Goal: Task Accomplishment & Management: Manage account settings

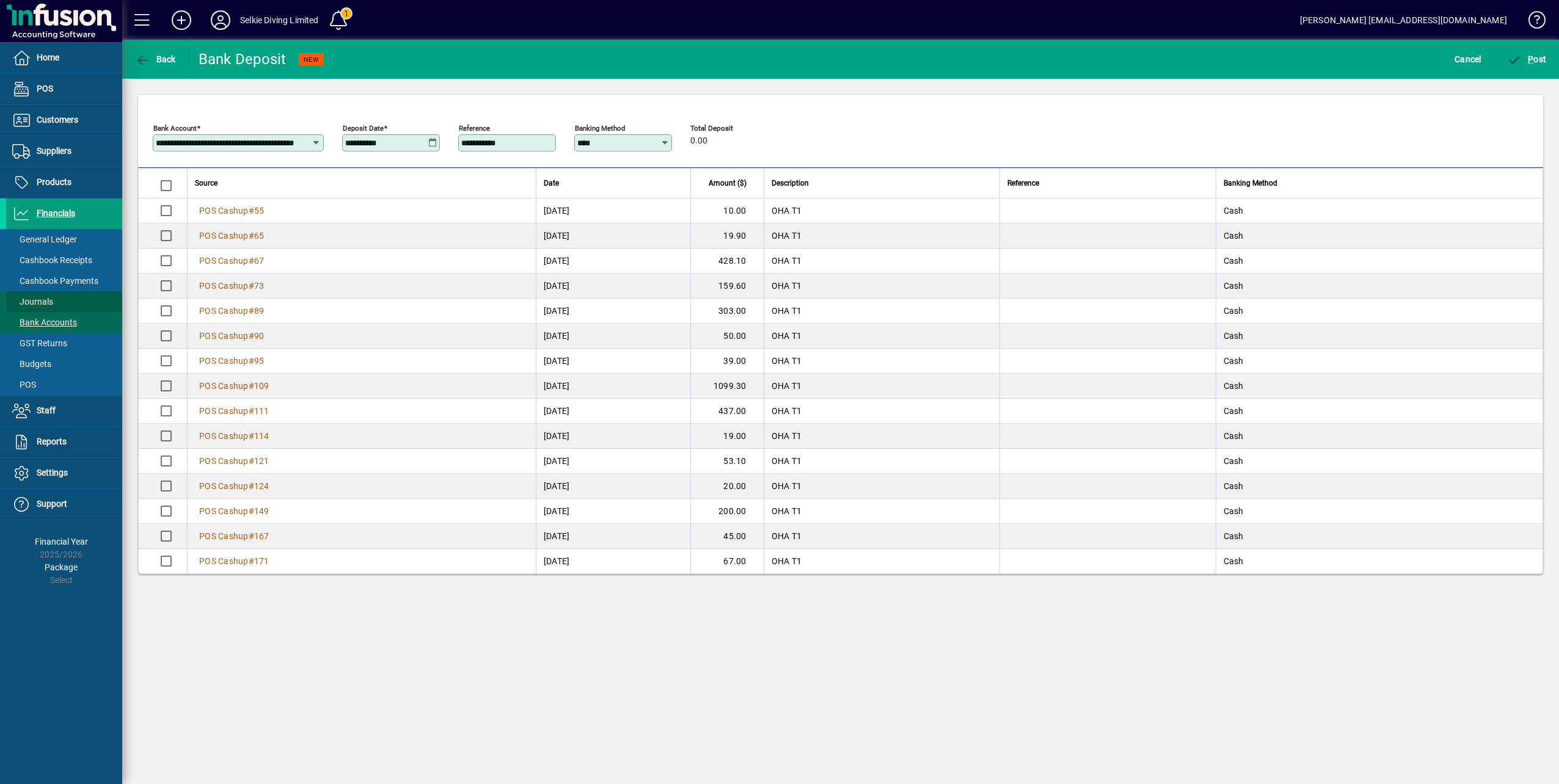
click at [38, 301] on span "Journals" at bounding box center [32, 301] width 41 height 10
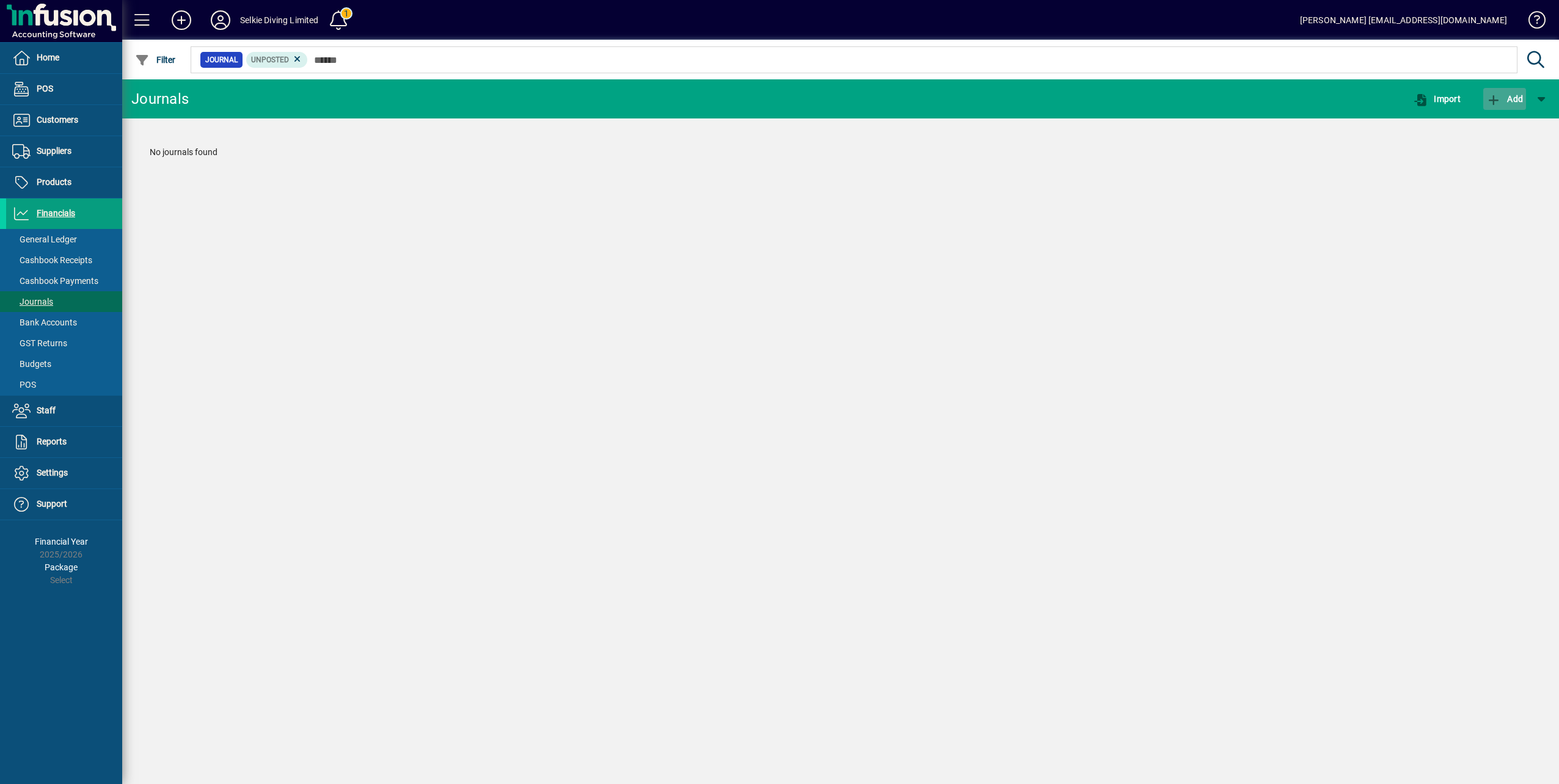
click at [1494, 103] on icon "button" at bounding box center [1494, 99] width 15 height 12
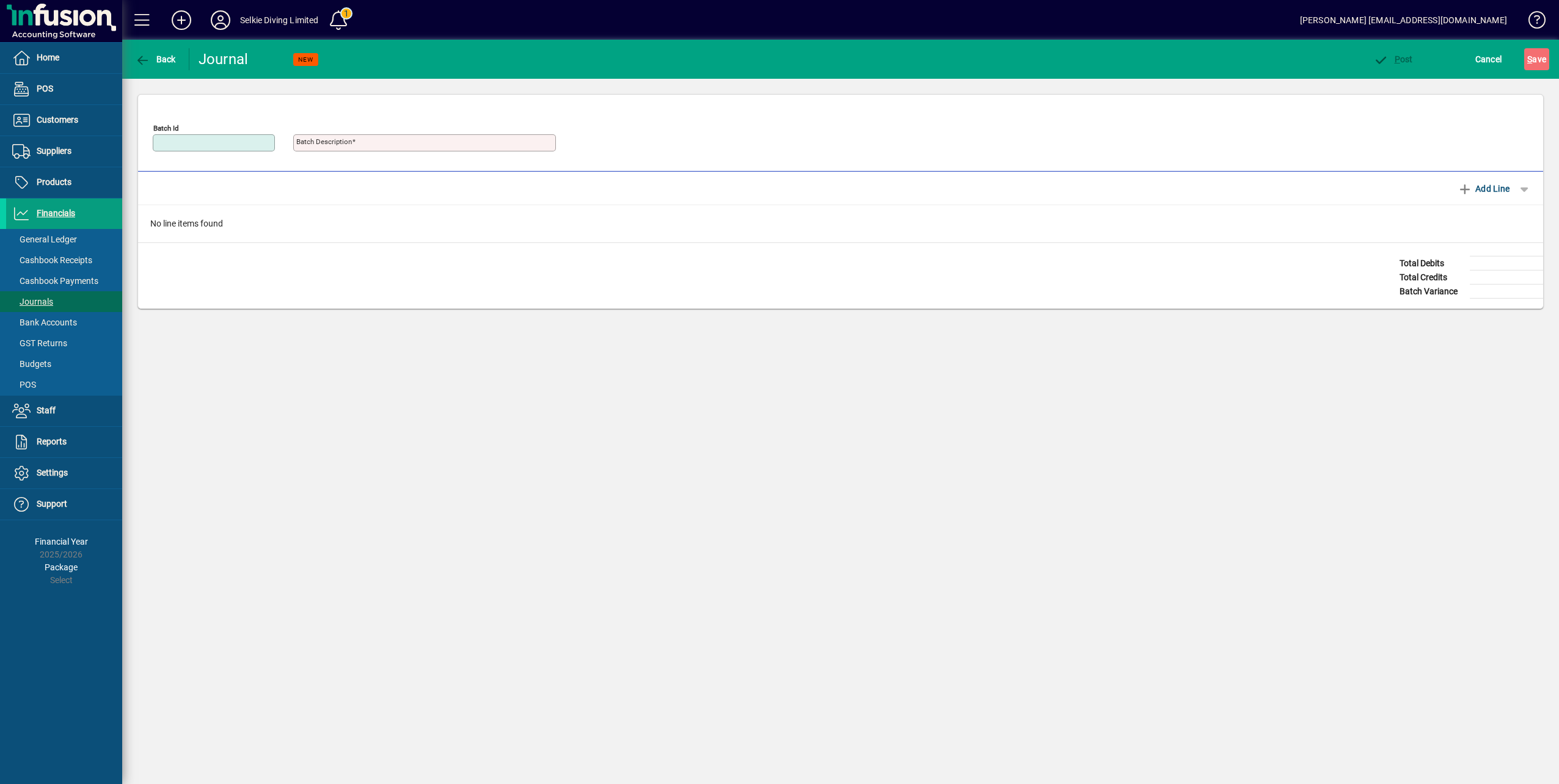
click at [264, 145] on input "Batch Id" at bounding box center [215, 143] width 119 height 10
click at [322, 146] on input "Batch Description" at bounding box center [425, 143] width 259 height 10
click at [151, 60] on span "Back" at bounding box center [155, 59] width 41 height 10
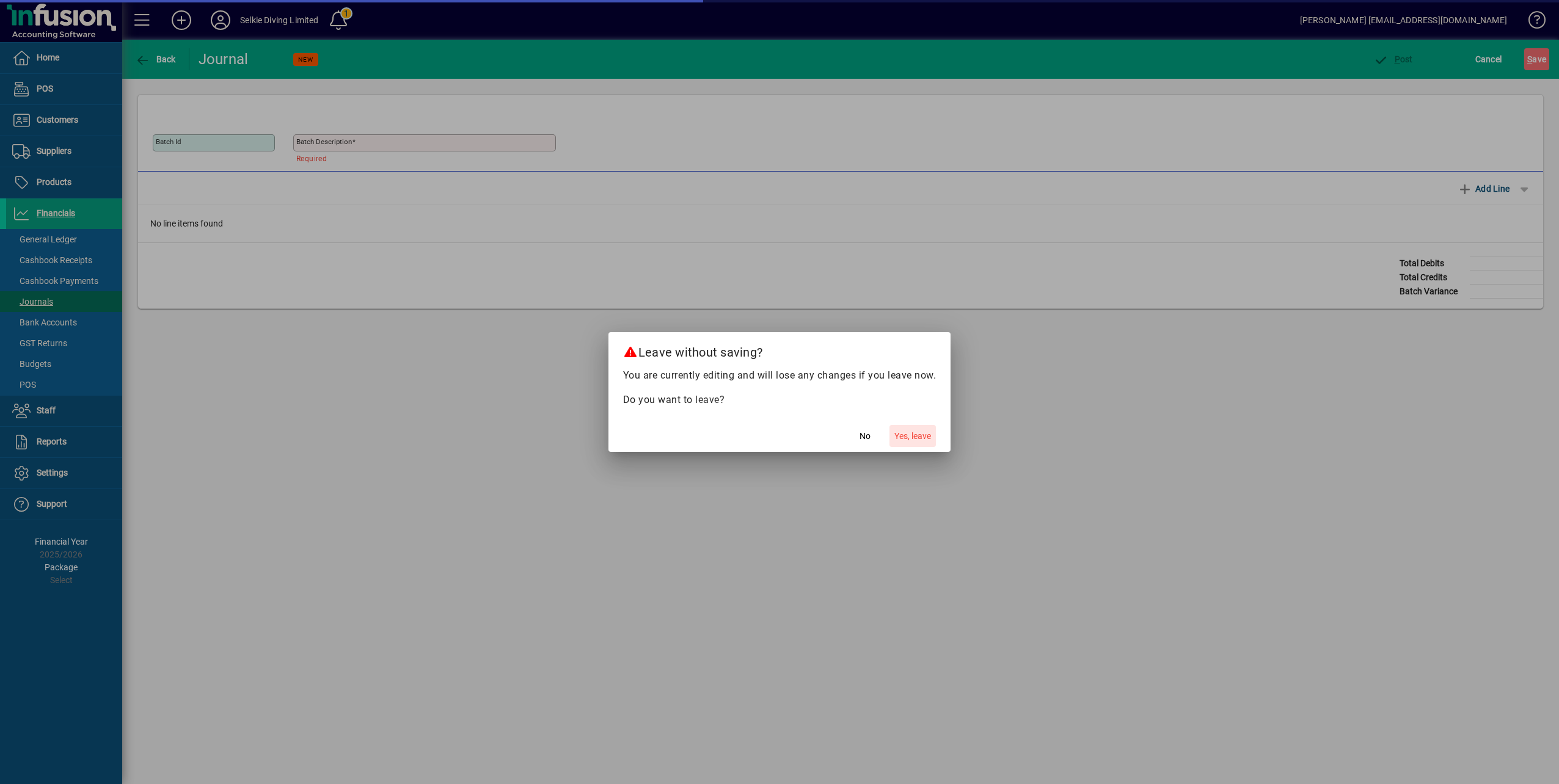
click at [921, 442] on span "Yes, leave" at bounding box center [912, 436] width 36 height 13
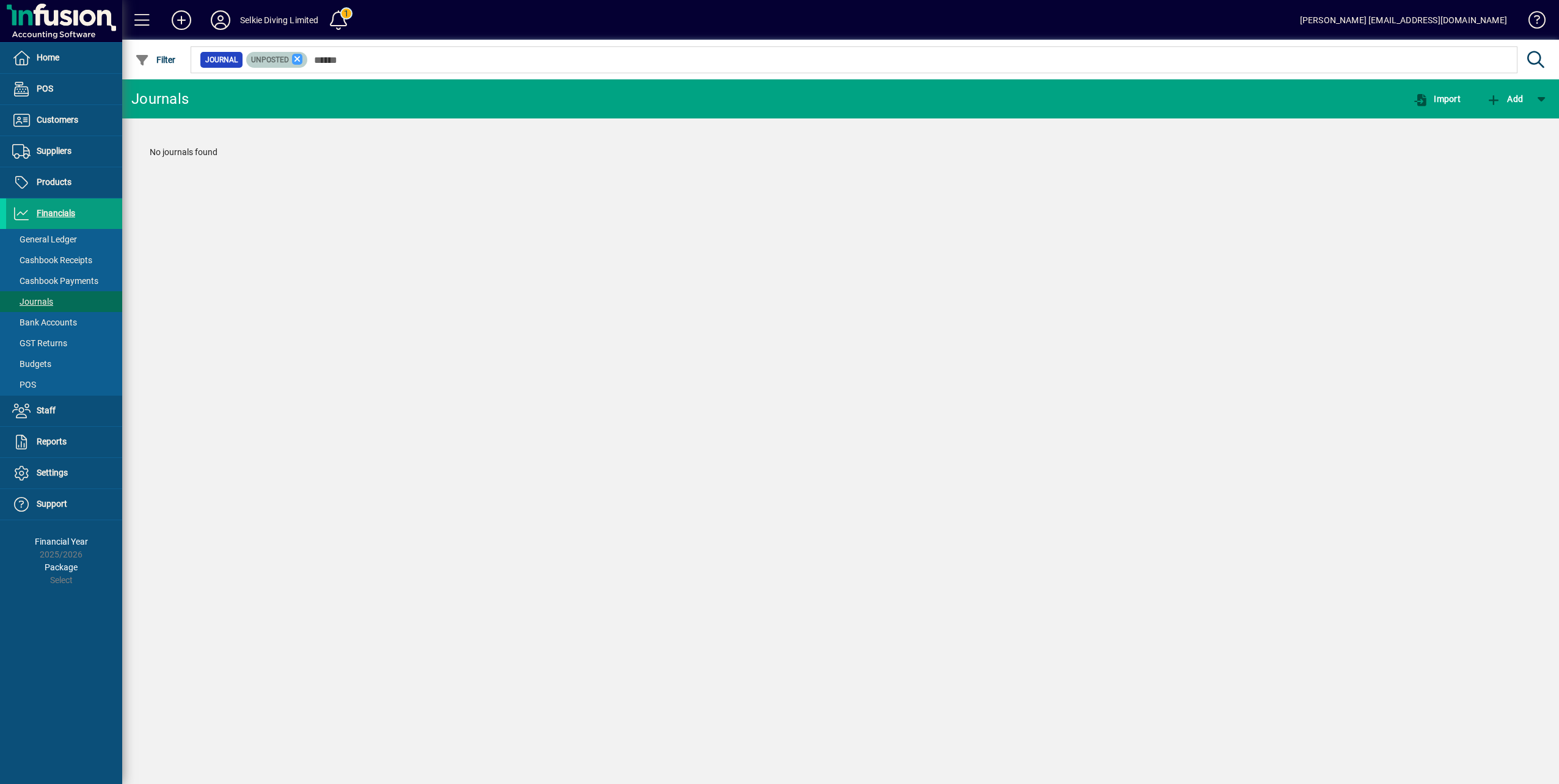
click at [298, 56] on icon at bounding box center [298, 59] width 11 height 11
click at [53, 321] on span "Bank Accounts" at bounding box center [44, 322] width 65 height 10
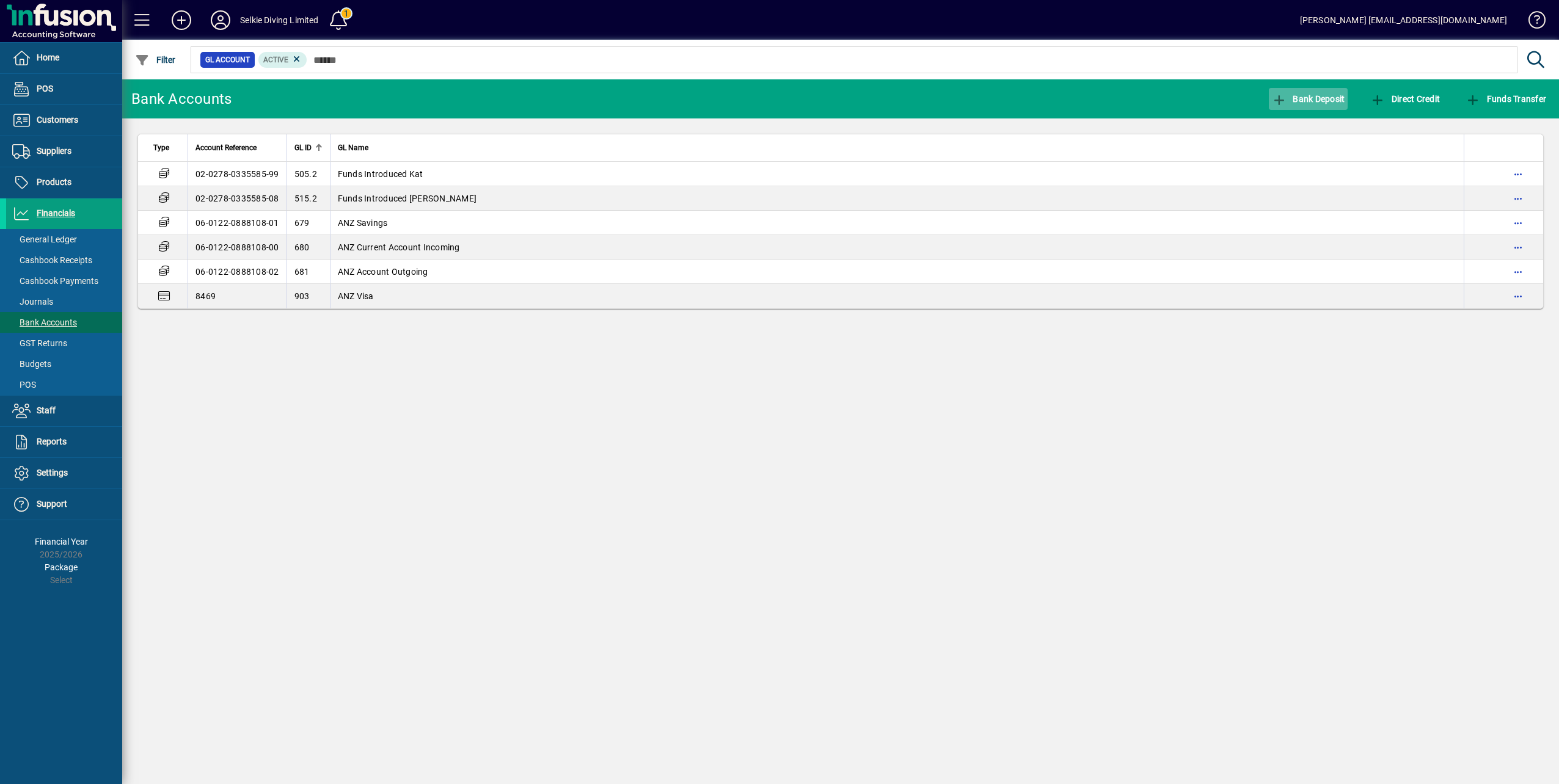
click at [1278, 100] on icon "button" at bounding box center [1279, 99] width 15 height 12
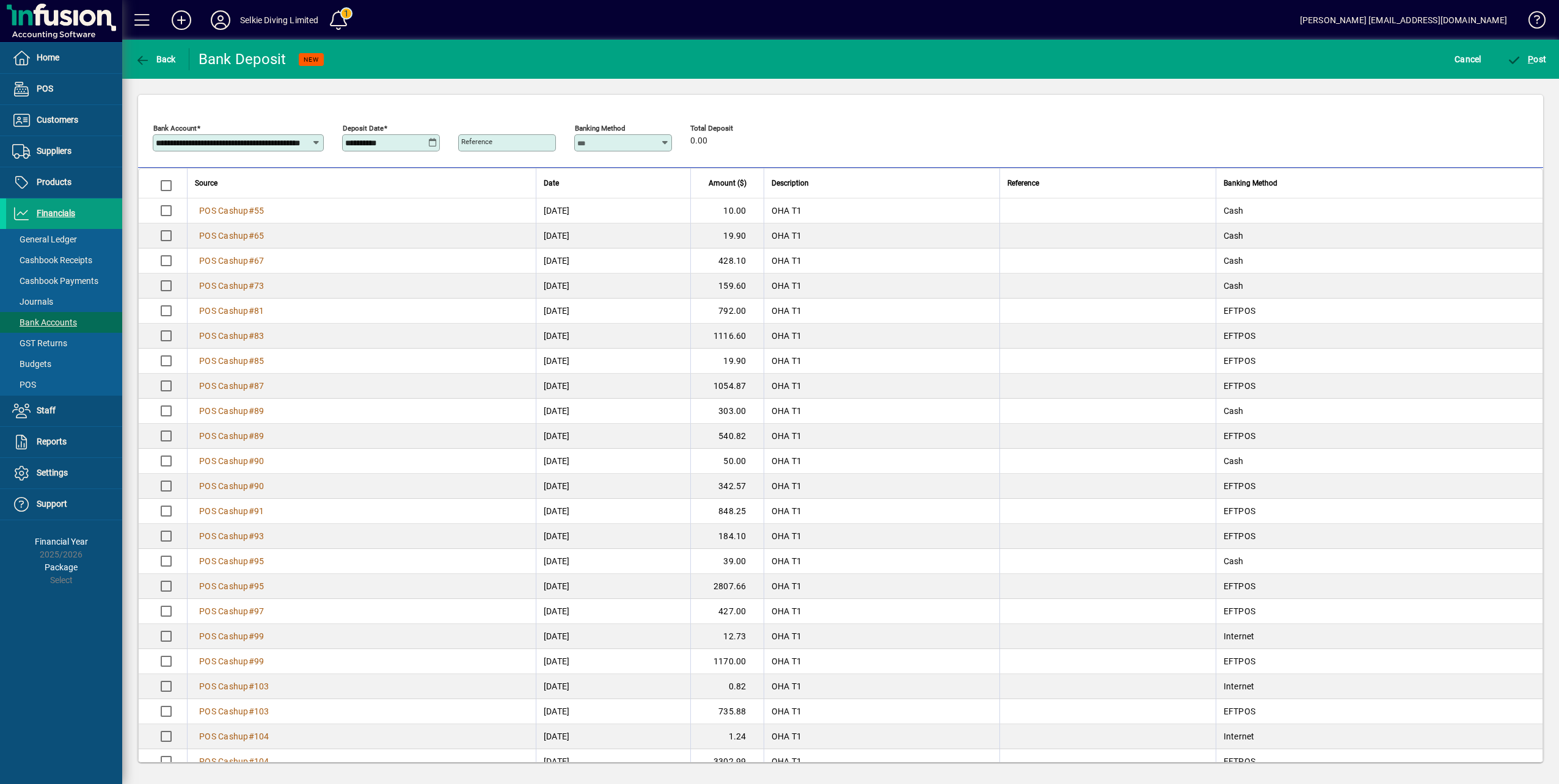
click at [319, 144] on icon at bounding box center [316, 143] width 10 height 10
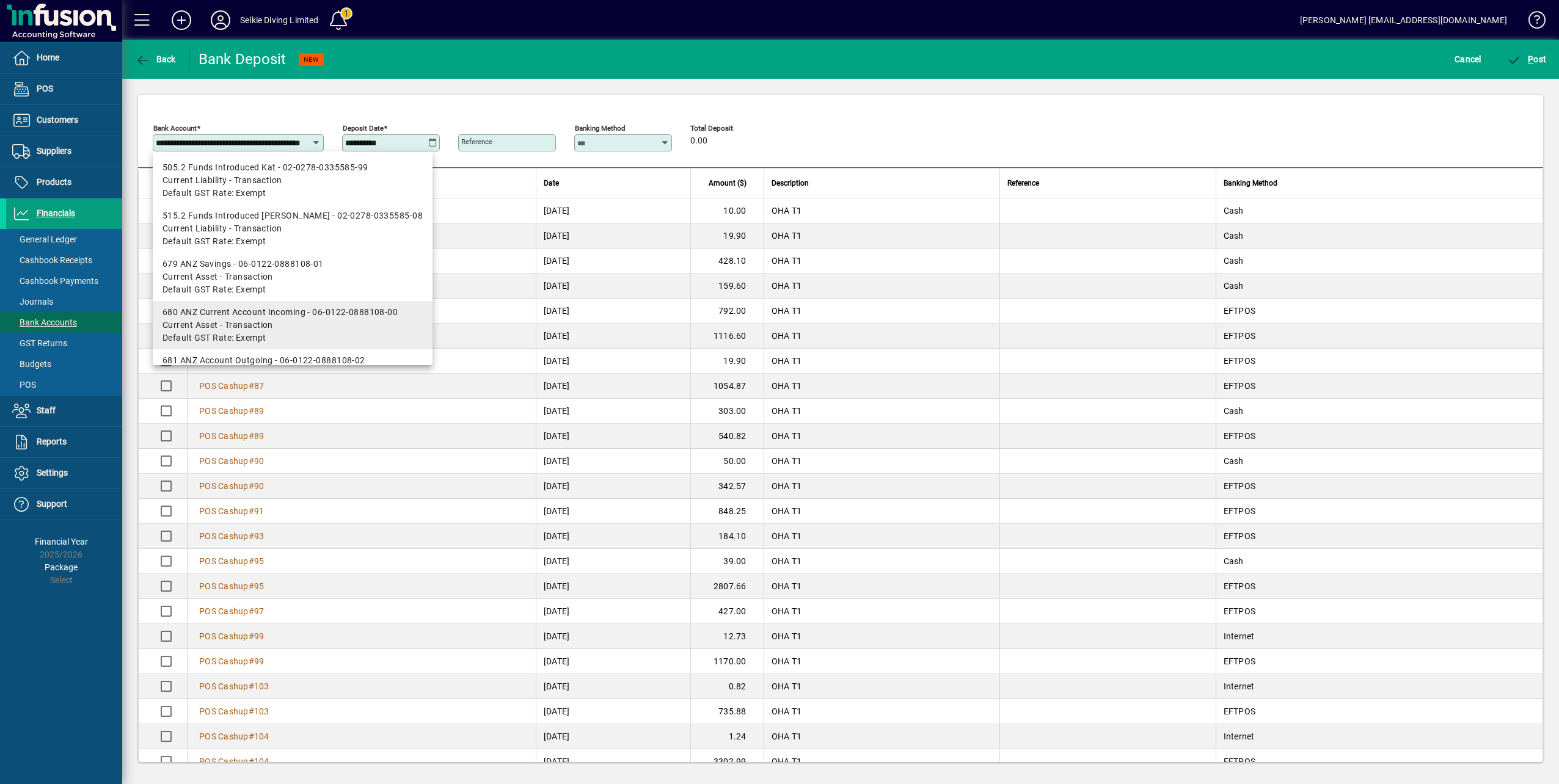
scroll to position [37, 0]
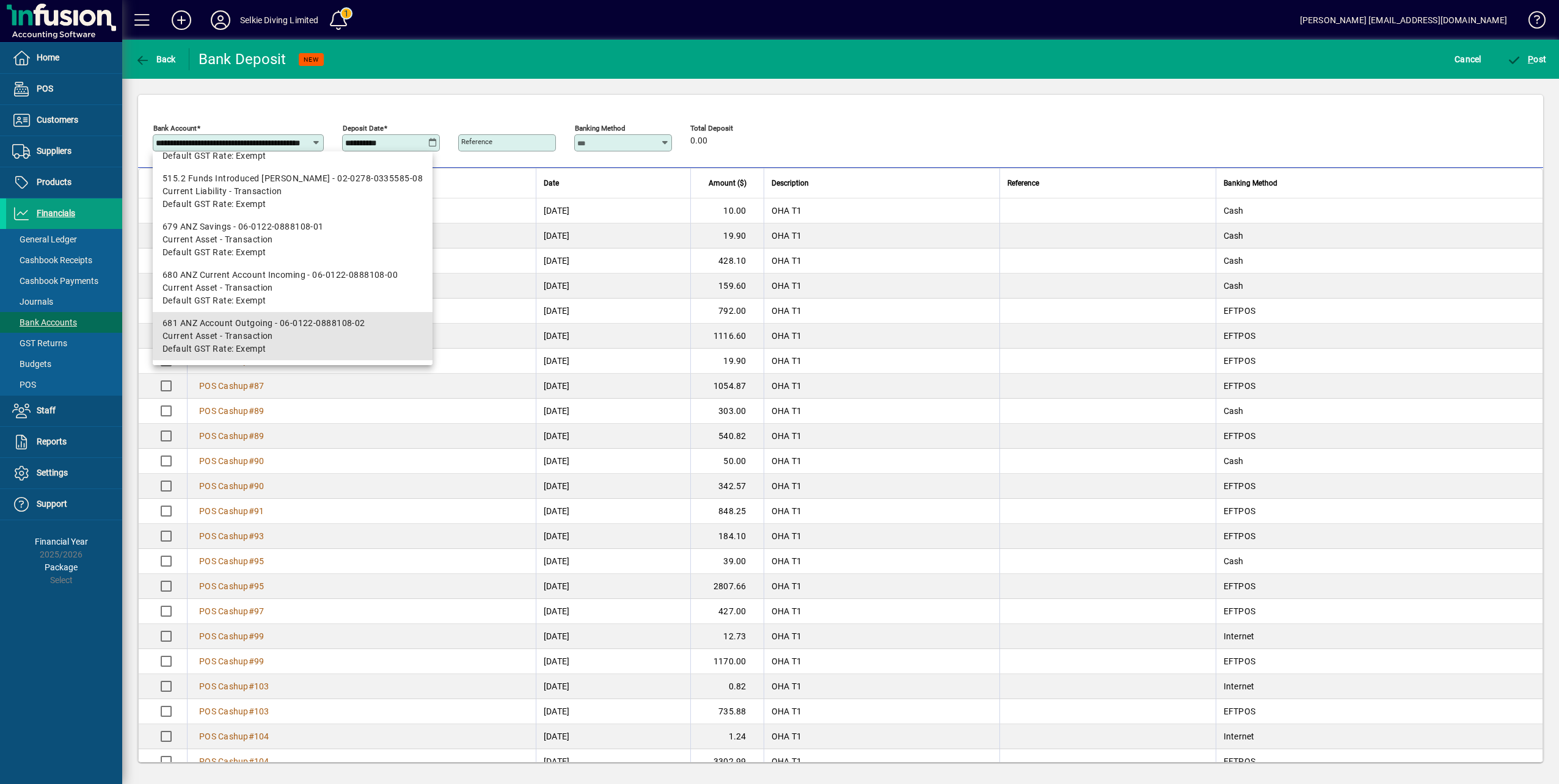
click at [321, 326] on div "681 ANZ Account Outgoing - 06-0122-0888108-02" at bounding box center [293, 323] width 260 height 13
type input "**********"
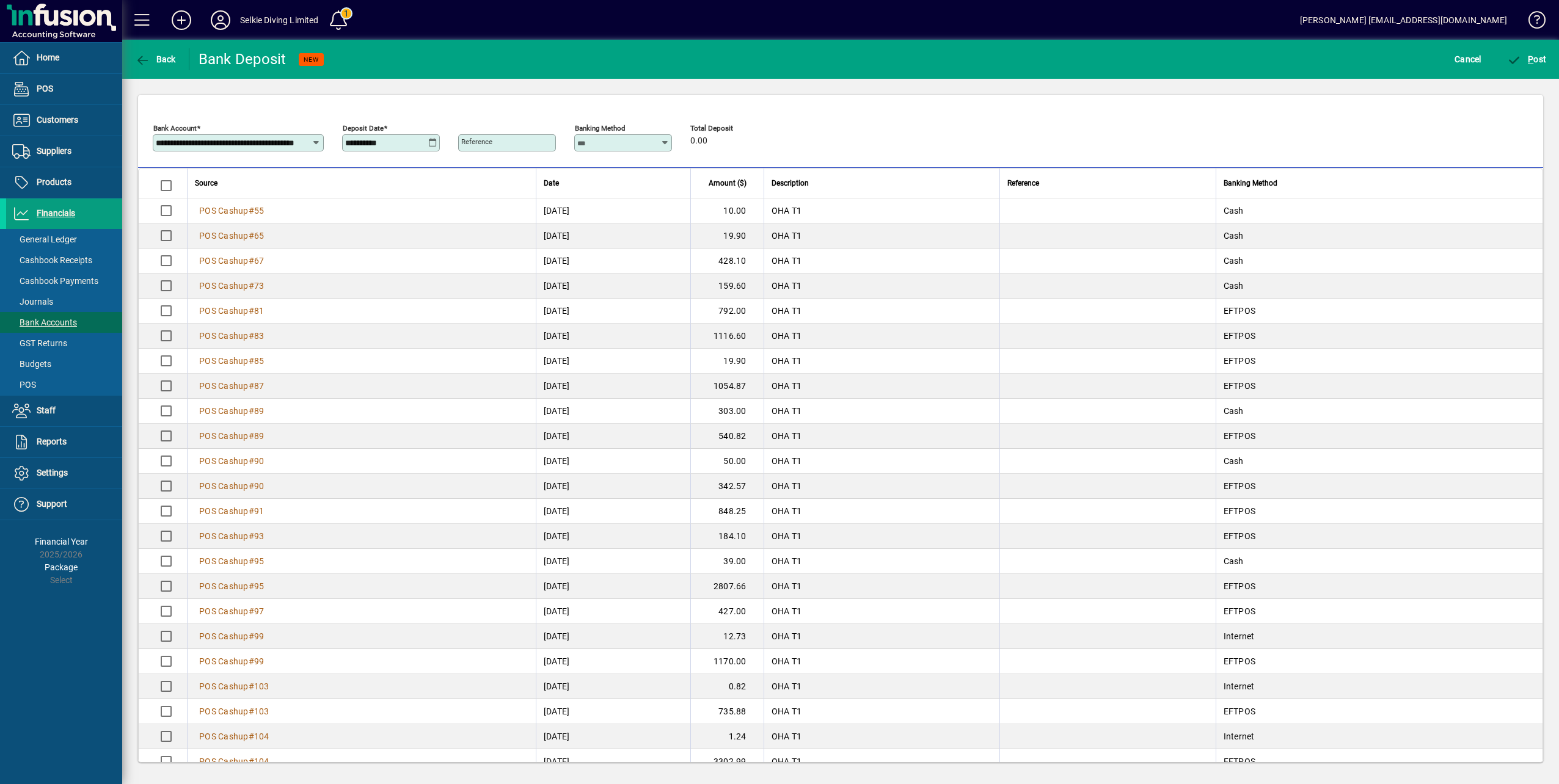
scroll to position [0, 0]
click at [429, 141] on icon at bounding box center [433, 143] width 9 height 10
click at [386, 351] on span "29" at bounding box center [383, 349] width 22 height 22
type input "**********"
click at [484, 131] on div "Reference" at bounding box center [507, 137] width 98 height 29
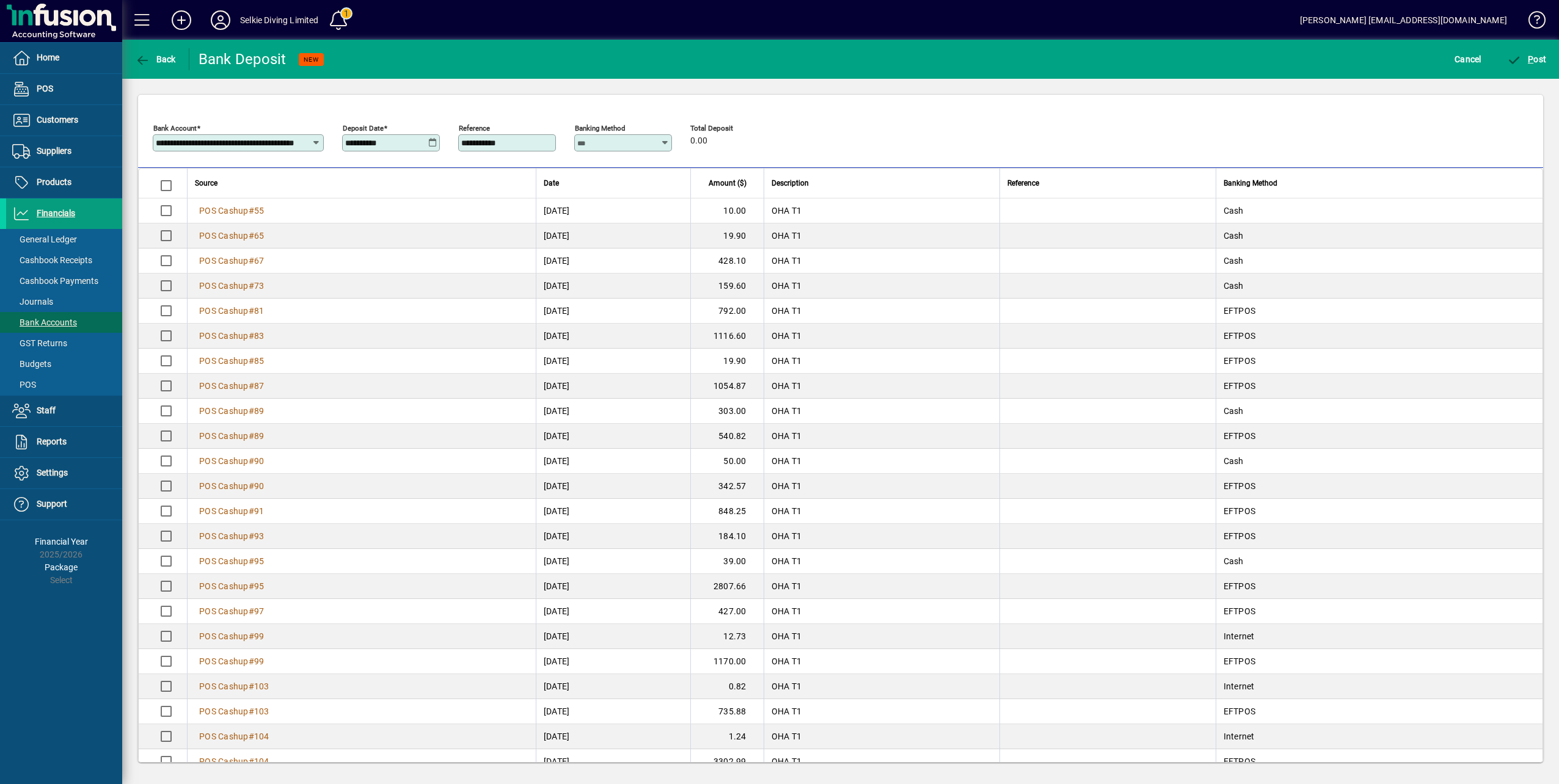
type input "**********"
click at [667, 144] on icon at bounding box center [665, 143] width 9 height 10
click at [609, 188] on div "Cash" at bounding box center [615, 192] width 61 height 13
type input "****"
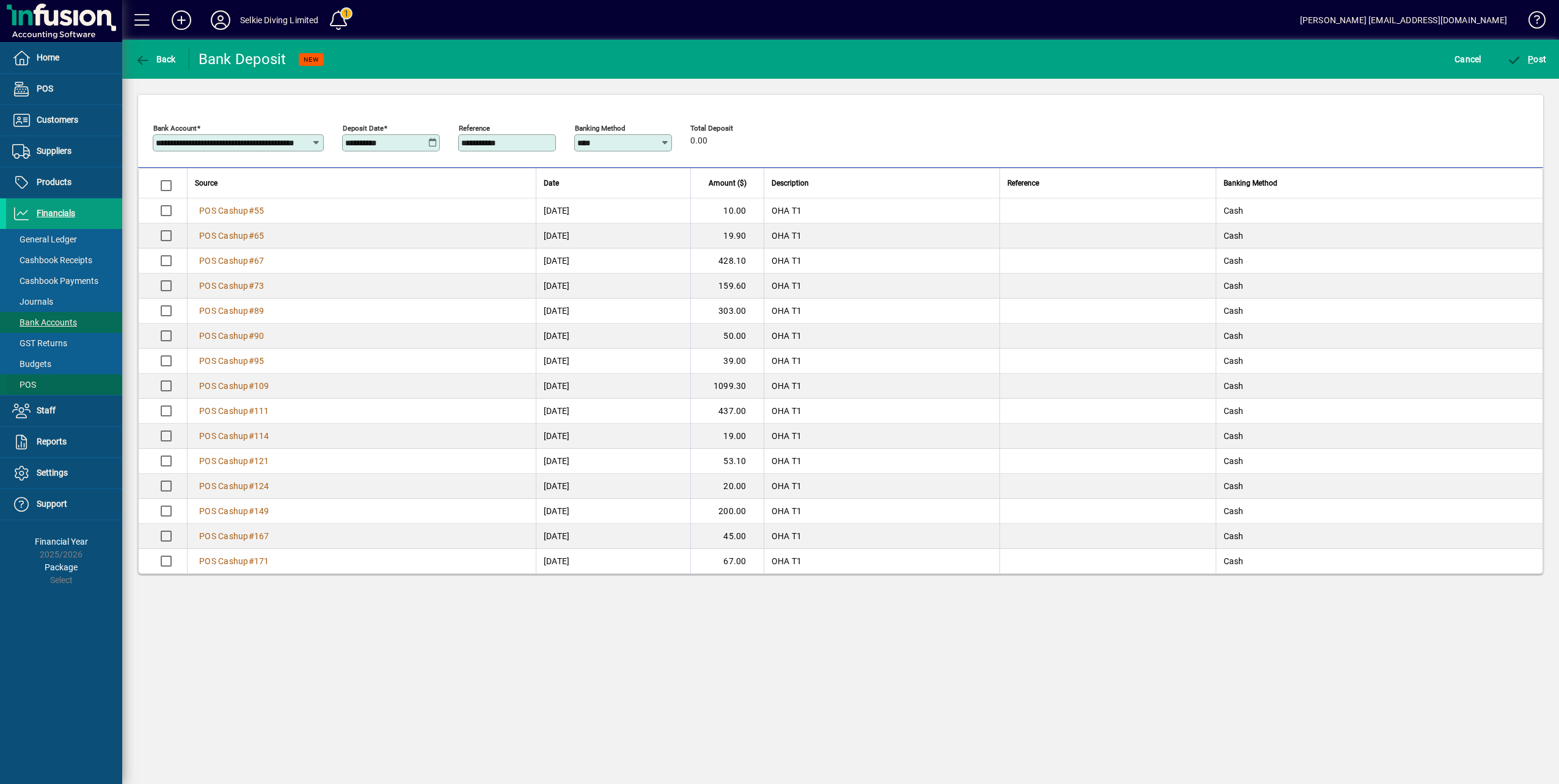
click at [31, 381] on span "POS" at bounding box center [23, 385] width 23 height 10
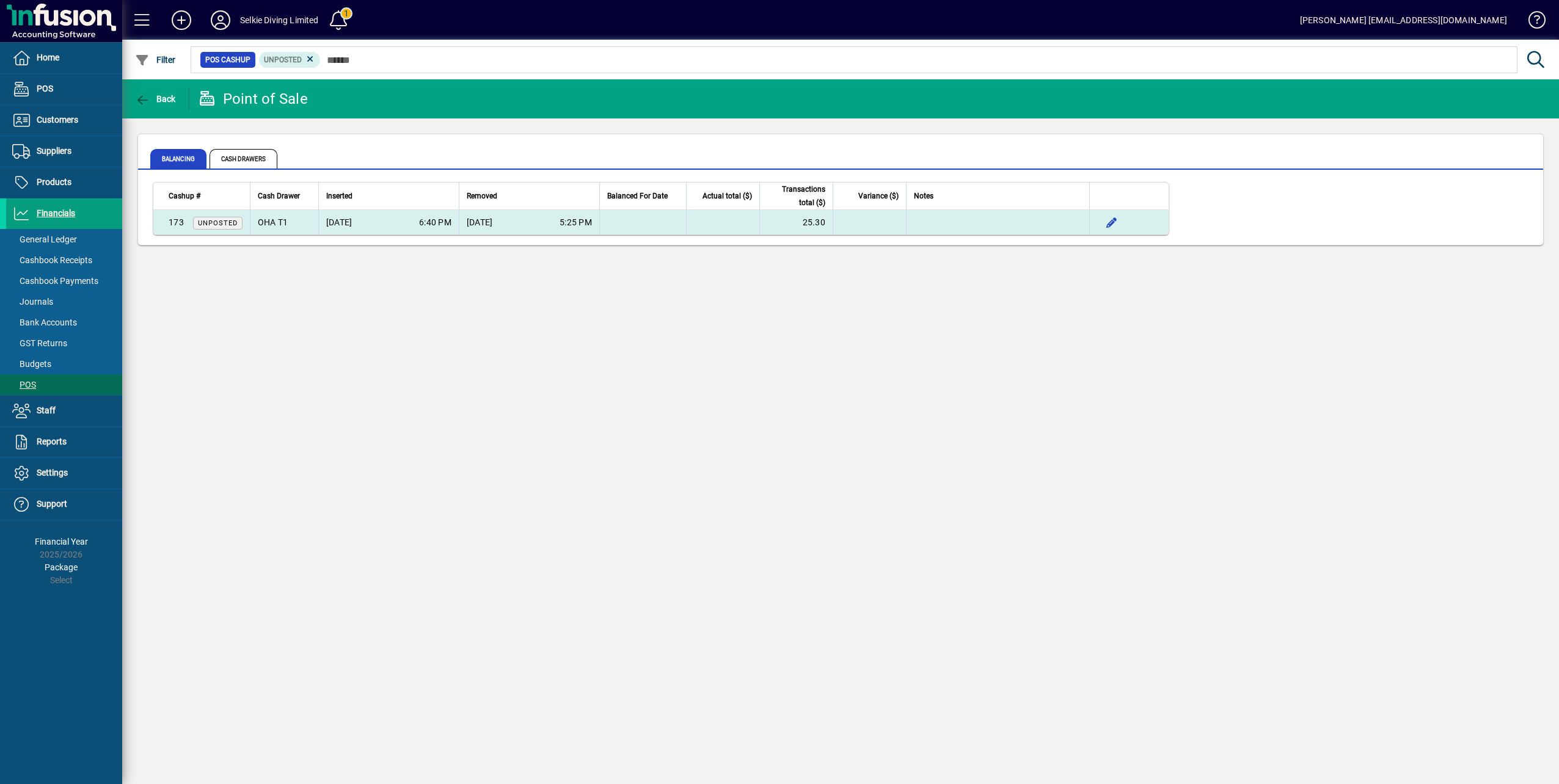
click at [488, 223] on span "[DATE]" at bounding box center [480, 221] width 26 height 12
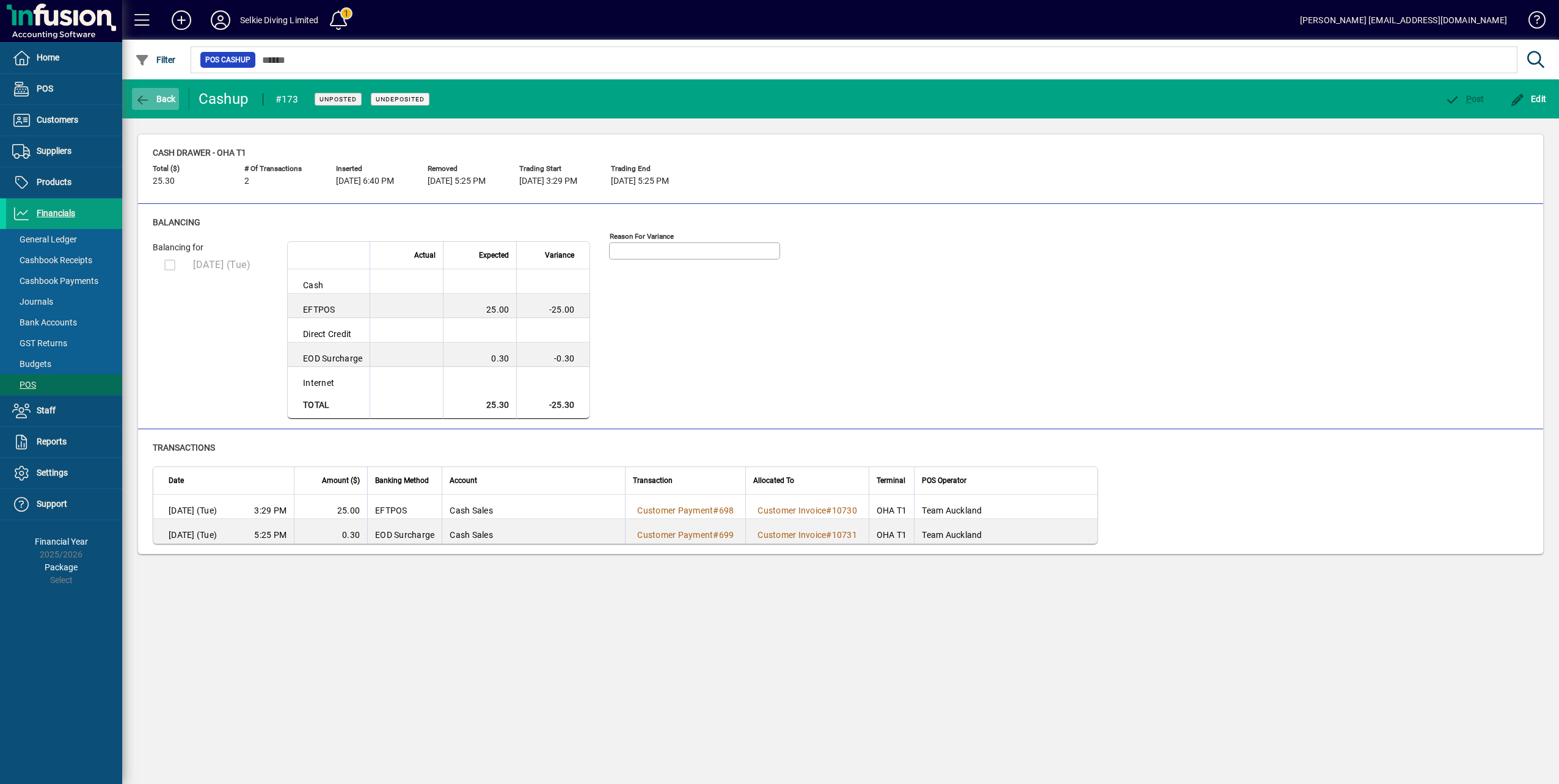
click at [146, 99] on icon "button" at bounding box center [142, 99] width 15 height 12
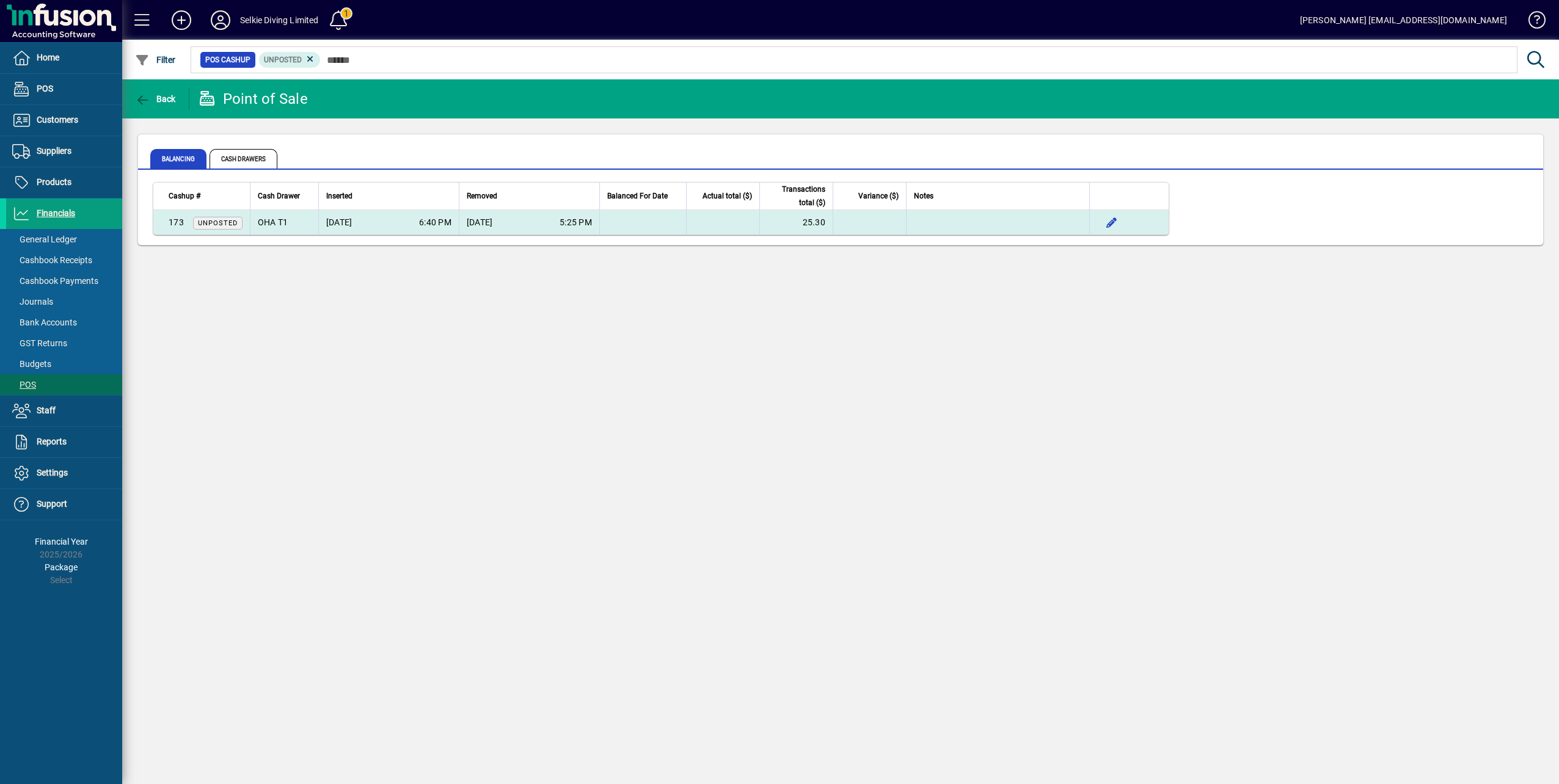
click at [351, 218] on span "[DATE]" at bounding box center [339, 221] width 26 height 12
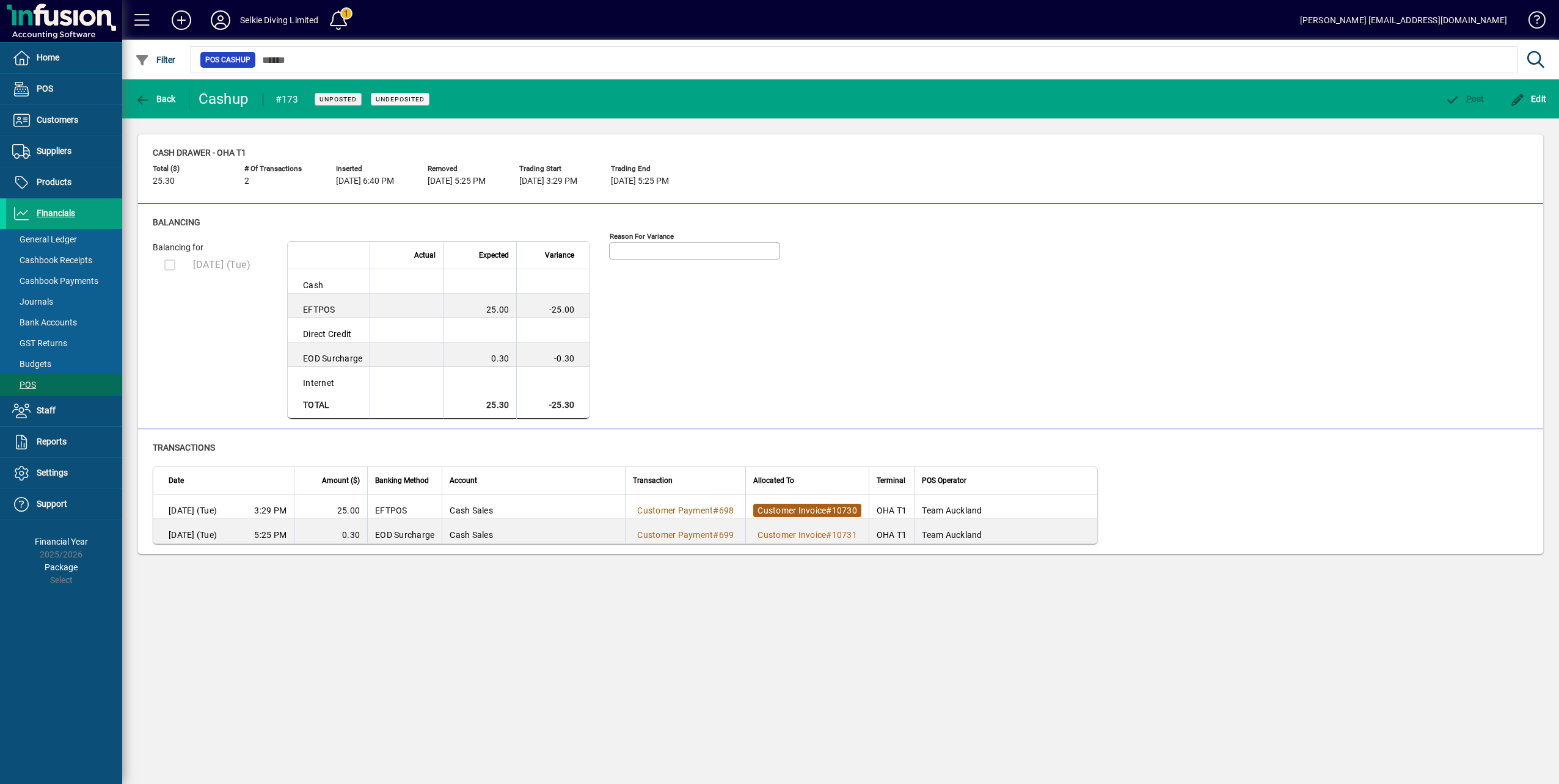
click at [801, 512] on span "Customer Invoice" at bounding box center [792, 511] width 69 height 10
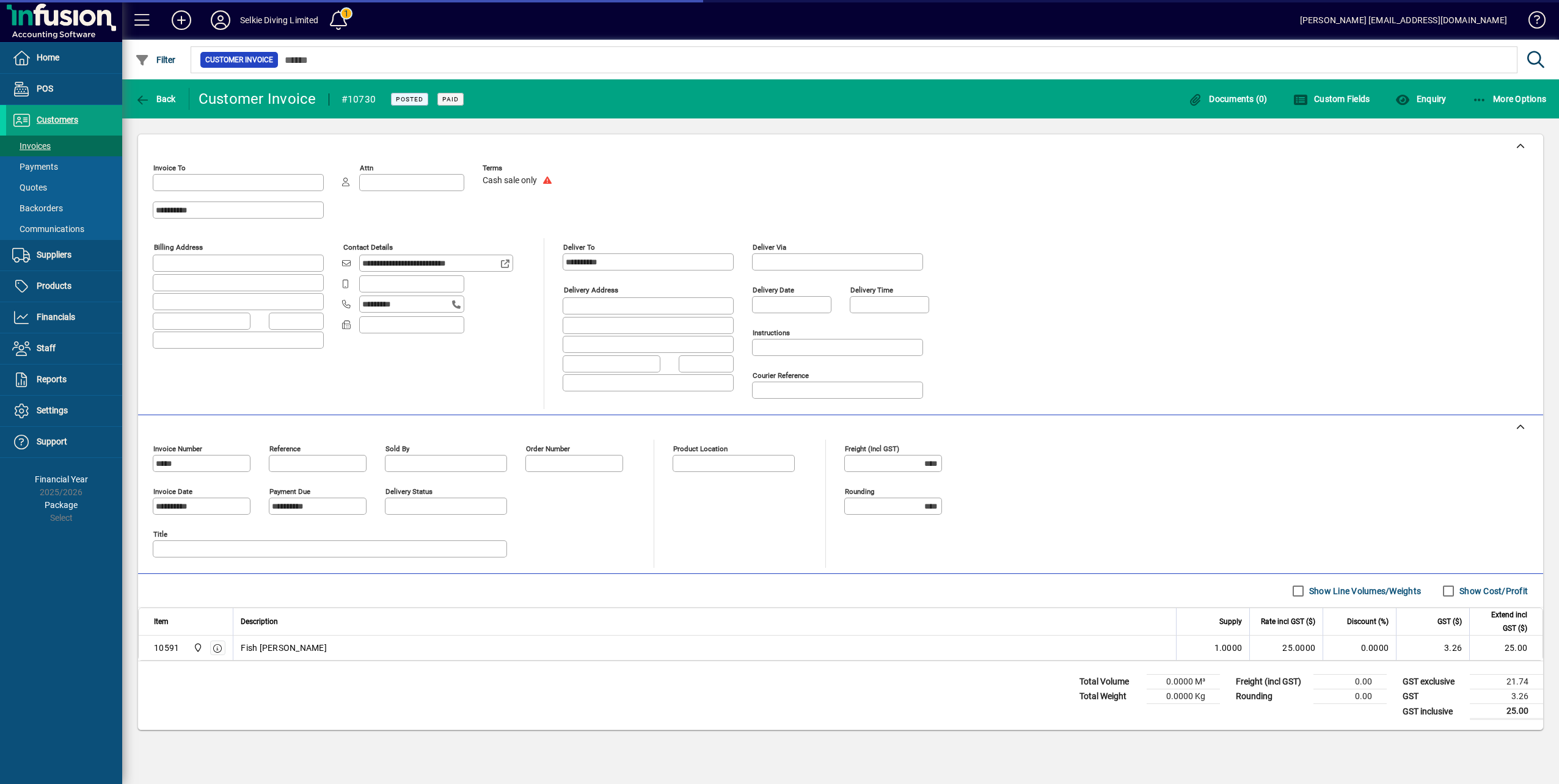
type input "**********"
type input "****"
type input "**********"
click at [151, 97] on span "Back" at bounding box center [155, 99] width 41 height 10
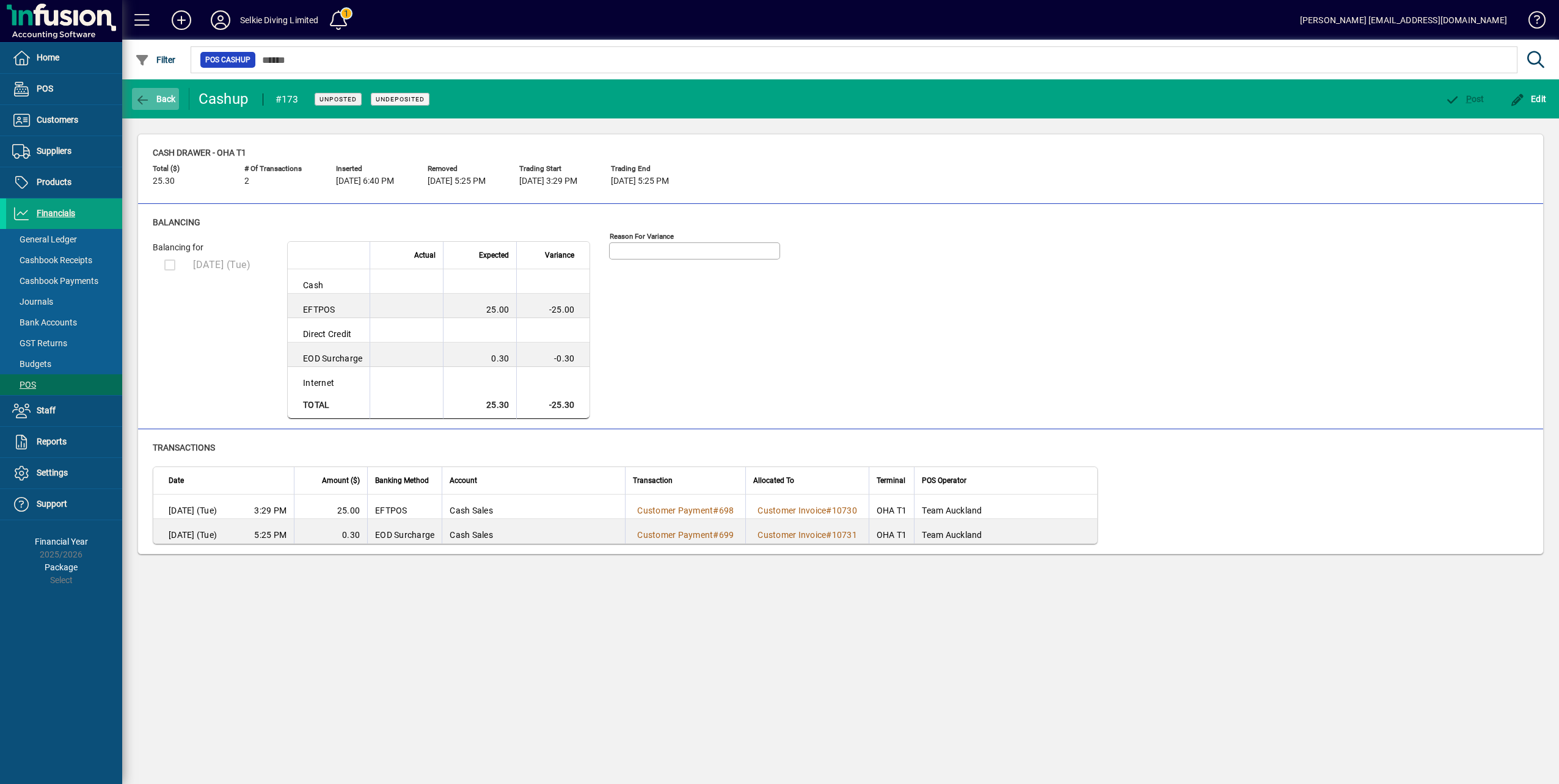
click at [151, 99] on span "Back" at bounding box center [155, 99] width 41 height 10
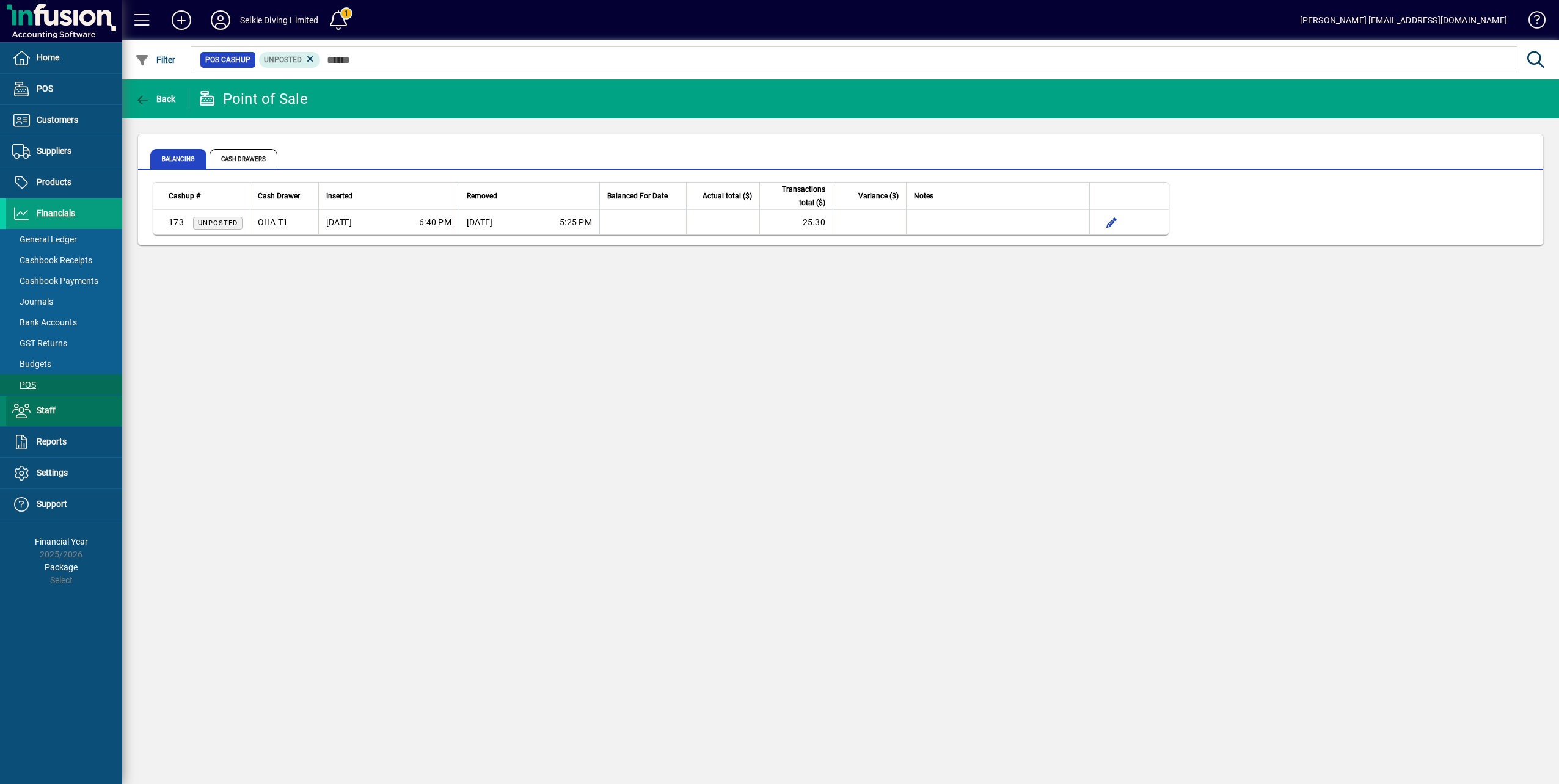
click at [51, 411] on span "Staff" at bounding box center [45, 411] width 19 height 10
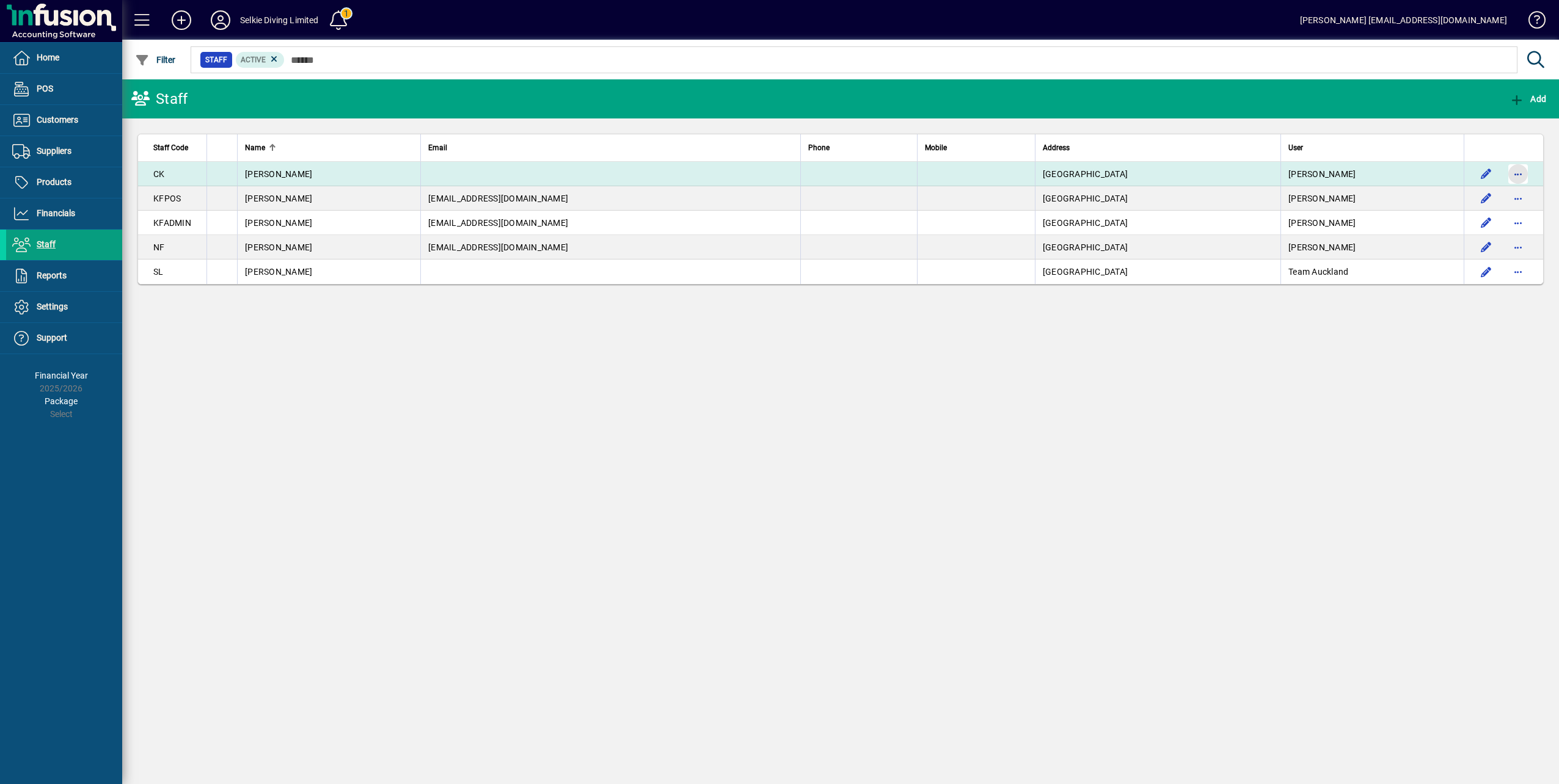
click at [1525, 175] on span "button" at bounding box center [1518, 174] width 29 height 29
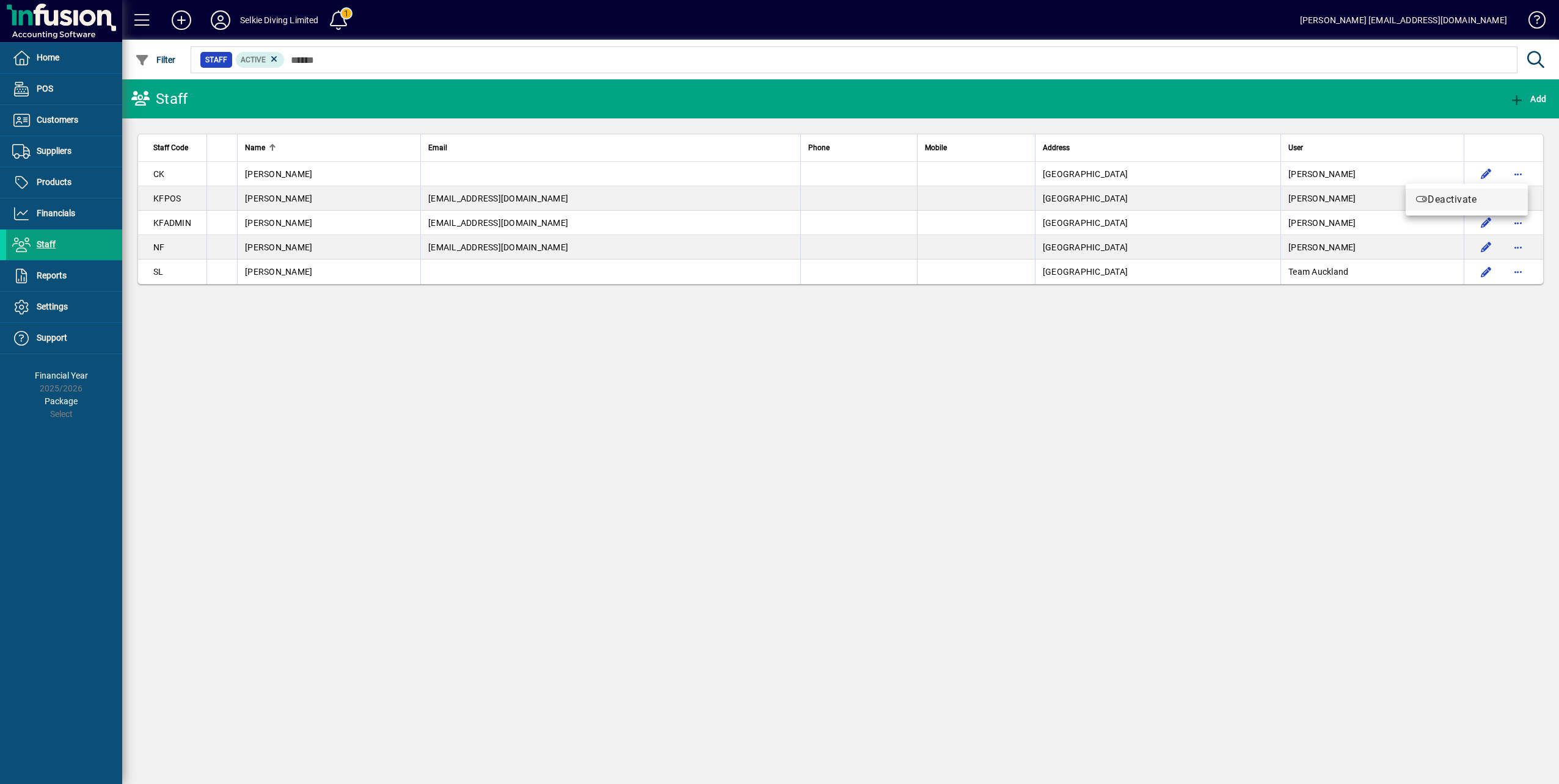
click at [1430, 199] on span "Deactivate" at bounding box center [1466, 200] width 103 height 15
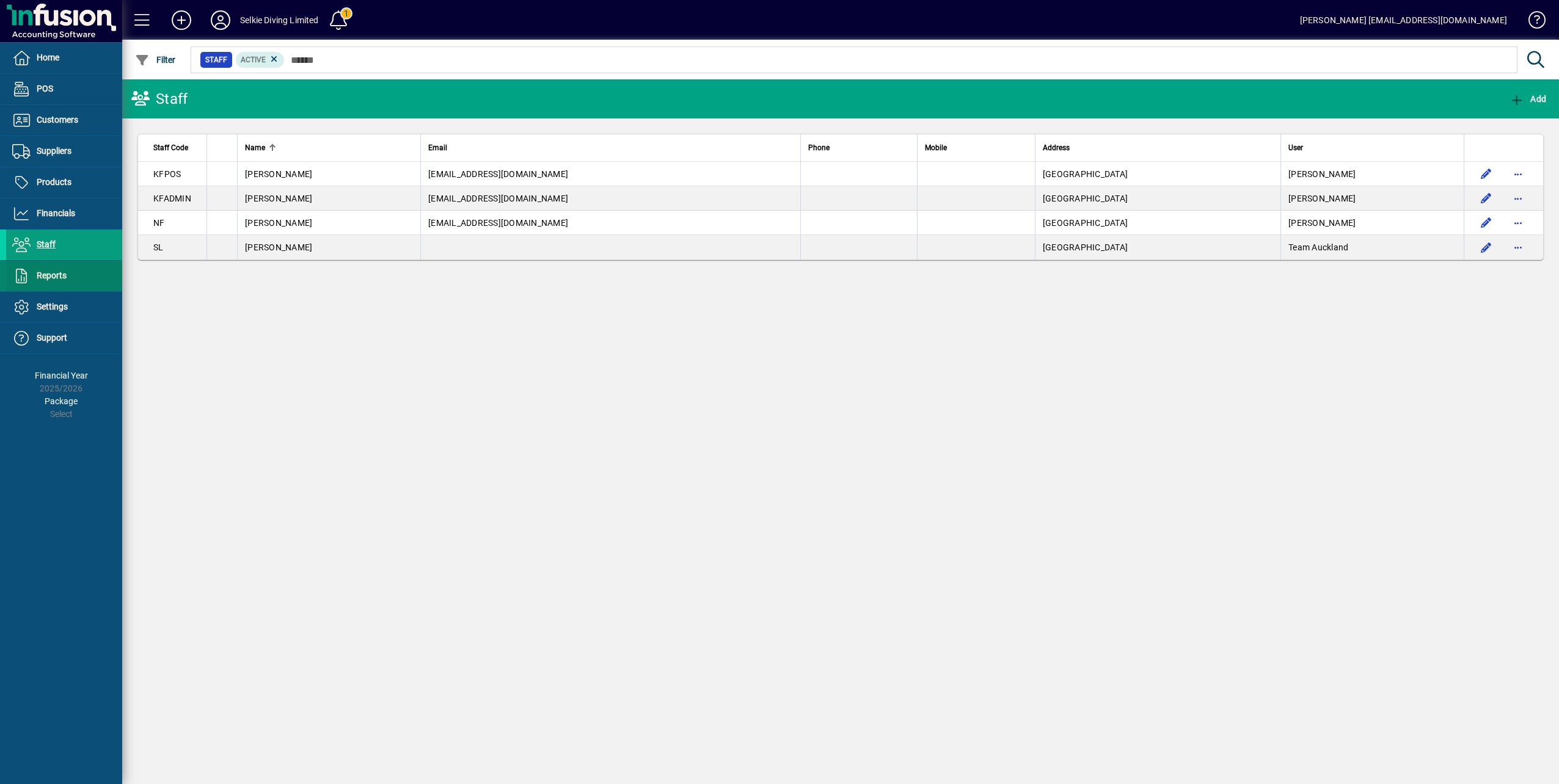
click at [49, 273] on span "Reports" at bounding box center [51, 276] width 30 height 10
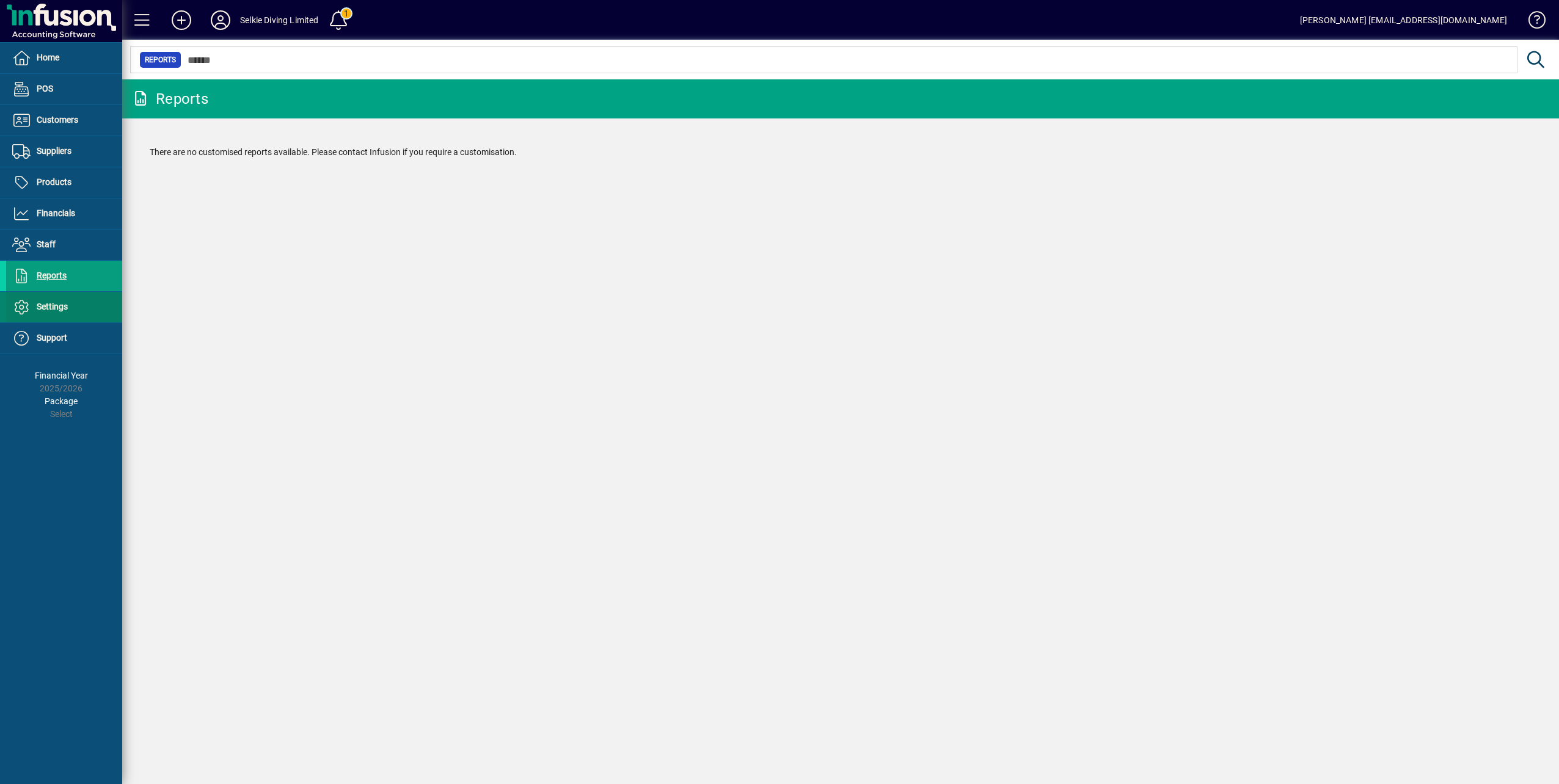
click at [51, 306] on span "Settings" at bounding box center [52, 306] width 32 height 10
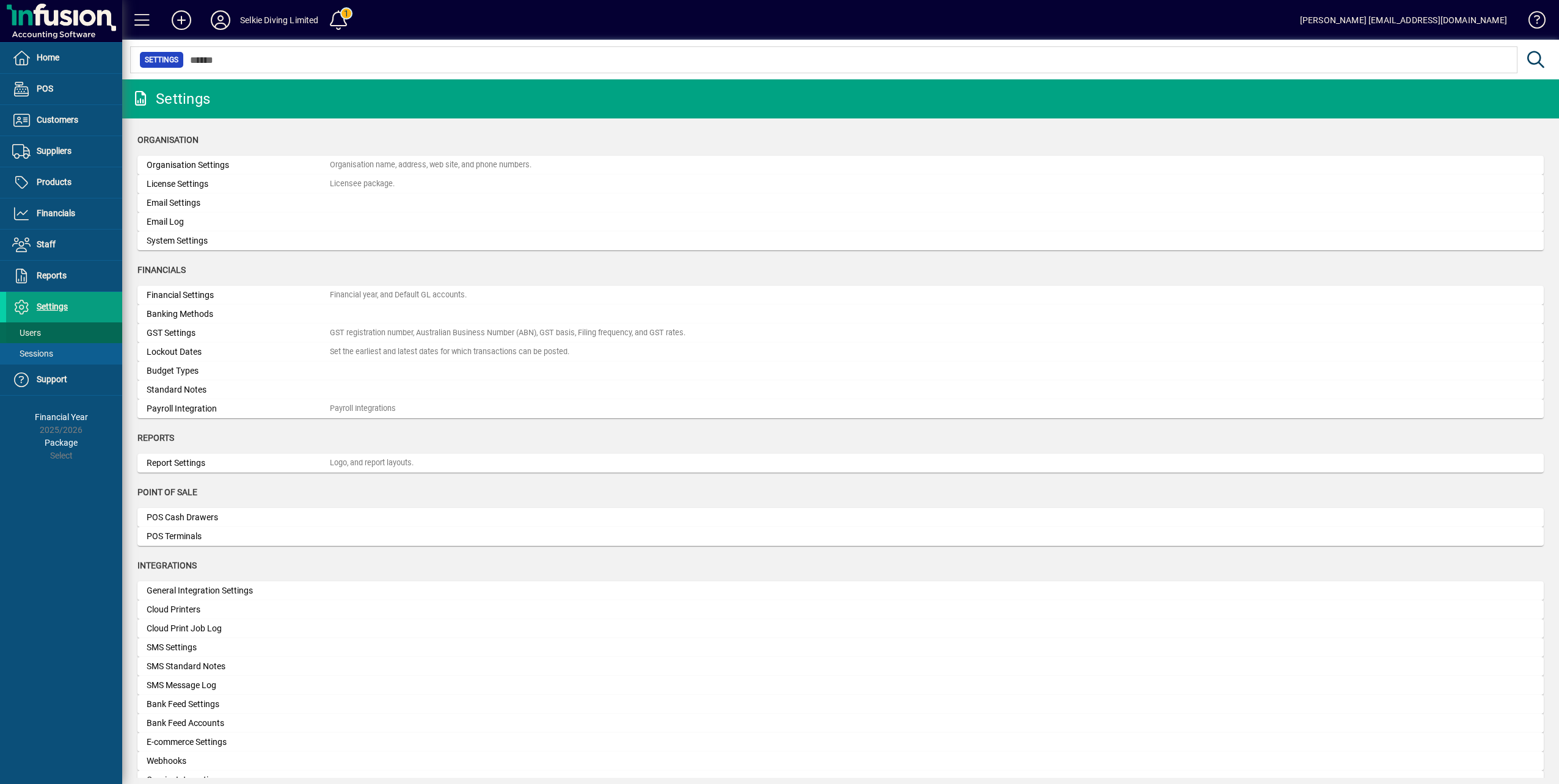
click at [29, 329] on span "Users" at bounding box center [27, 333] width 29 height 10
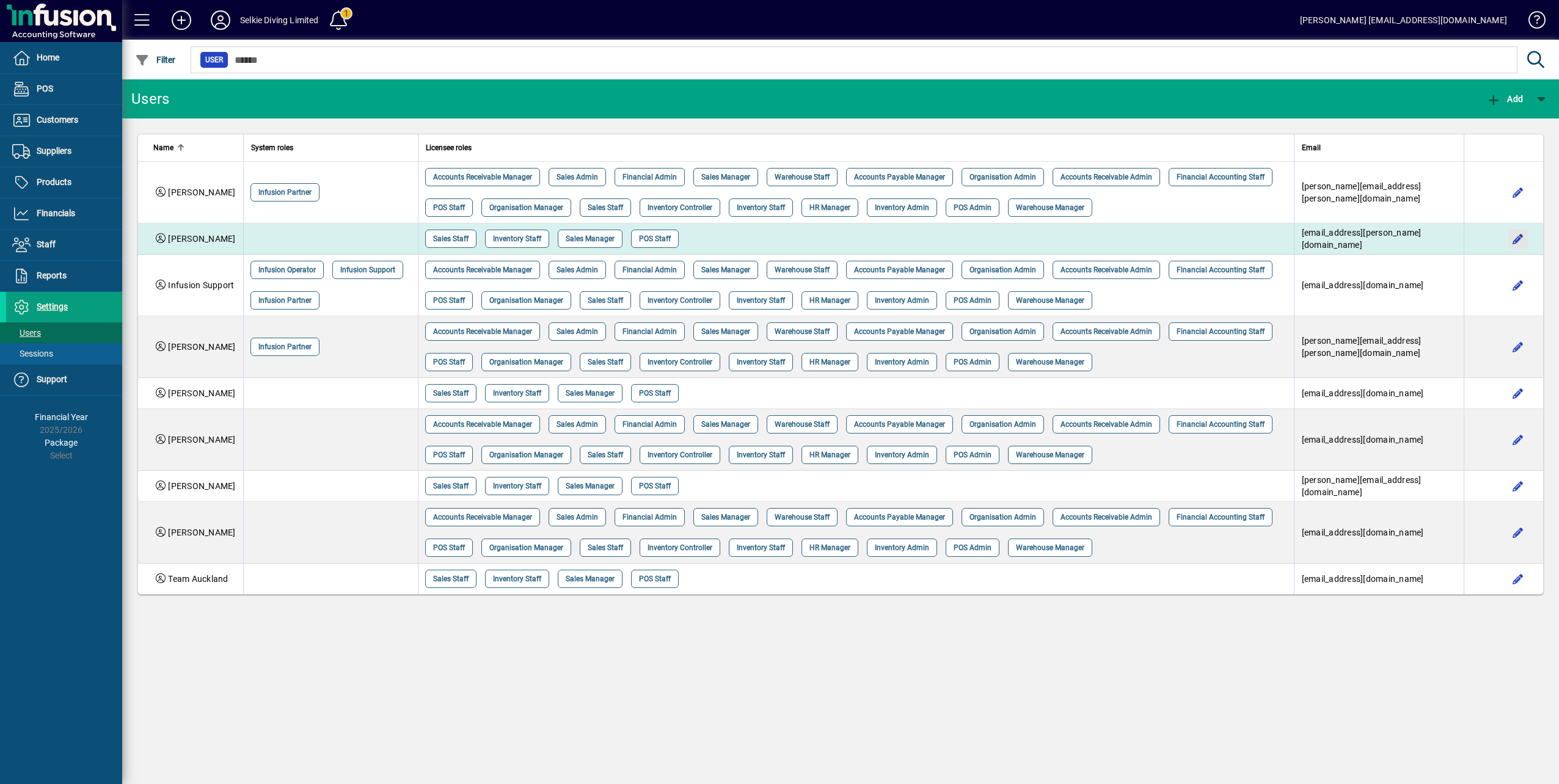
click at [1511, 243] on span "button" at bounding box center [1518, 238] width 29 height 29
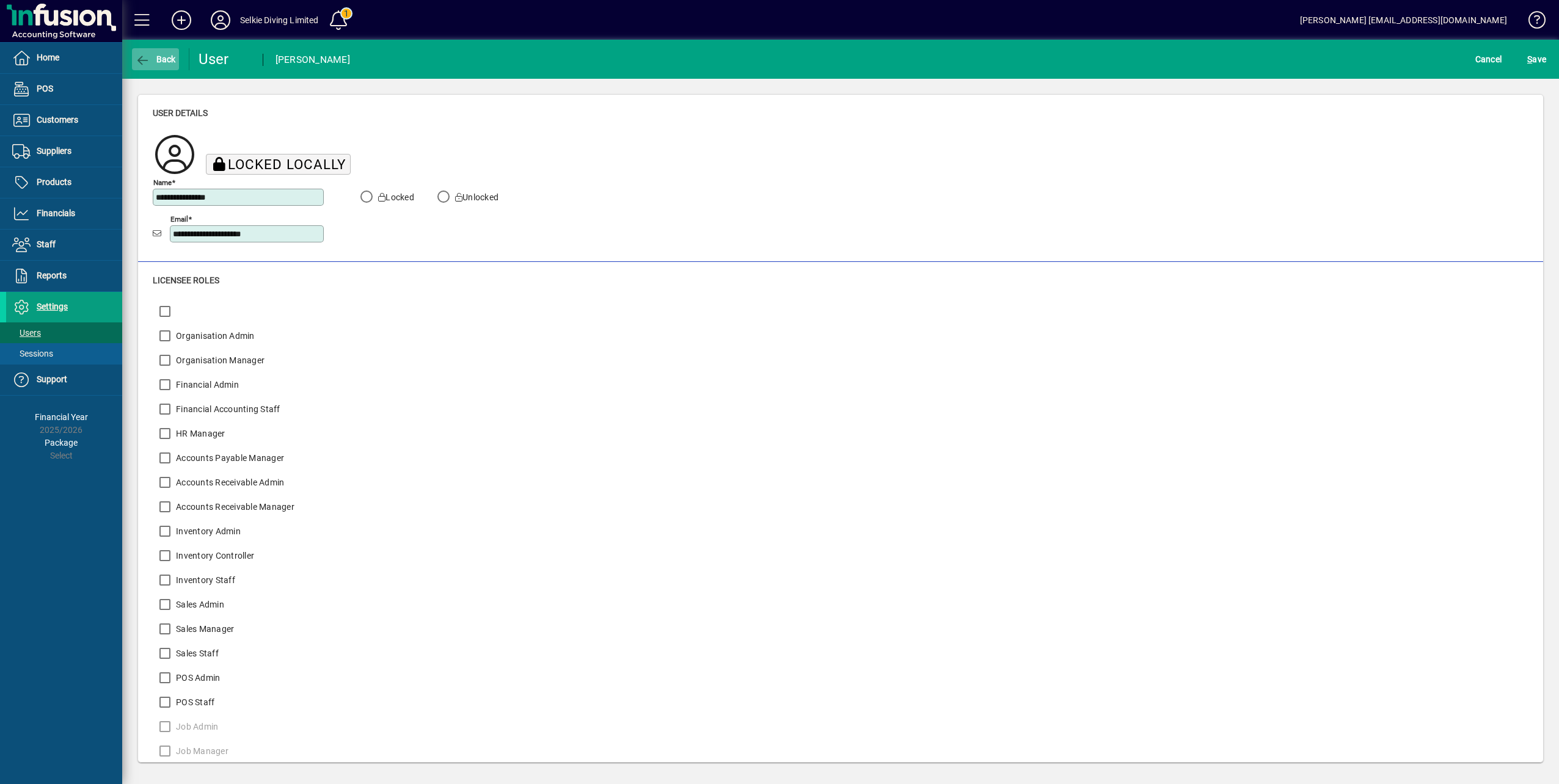
click at [161, 60] on span "Back" at bounding box center [155, 59] width 41 height 10
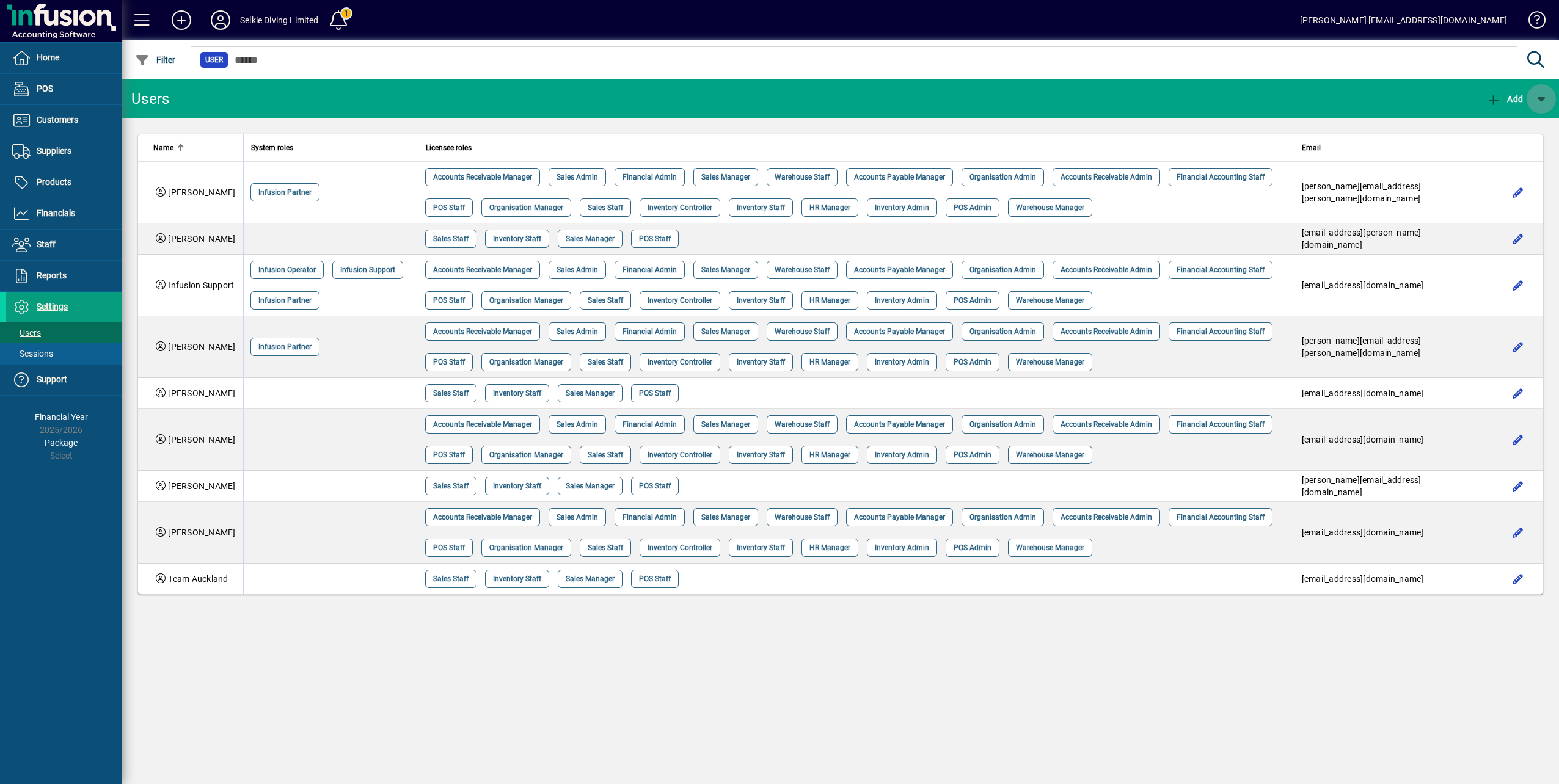
click at [1542, 101] on span "button" at bounding box center [1541, 99] width 29 height 29
click at [1522, 234] on div at bounding box center [780, 392] width 1559 height 784
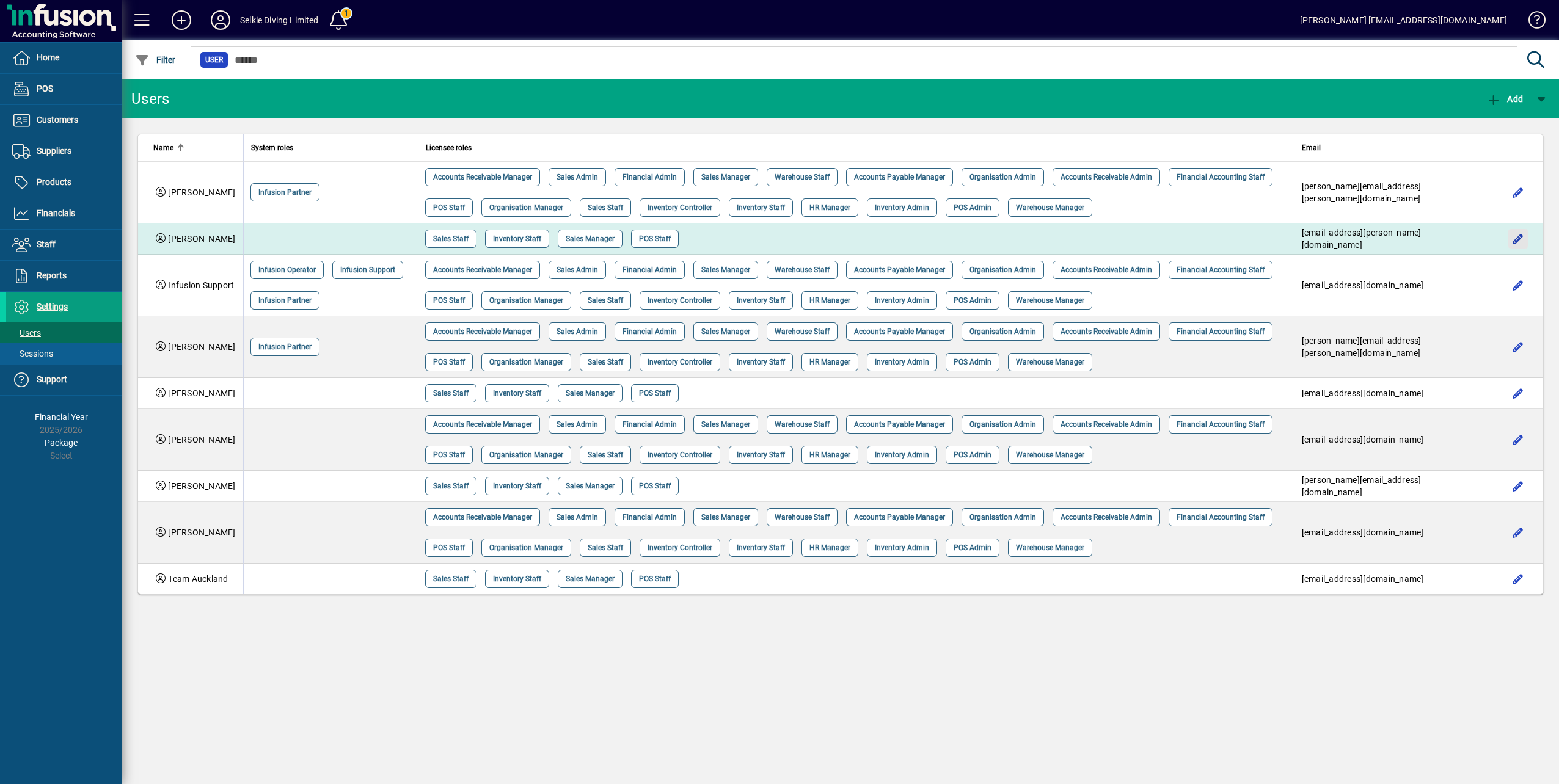
click at [1522, 234] on span "button" at bounding box center [1518, 238] width 29 height 29
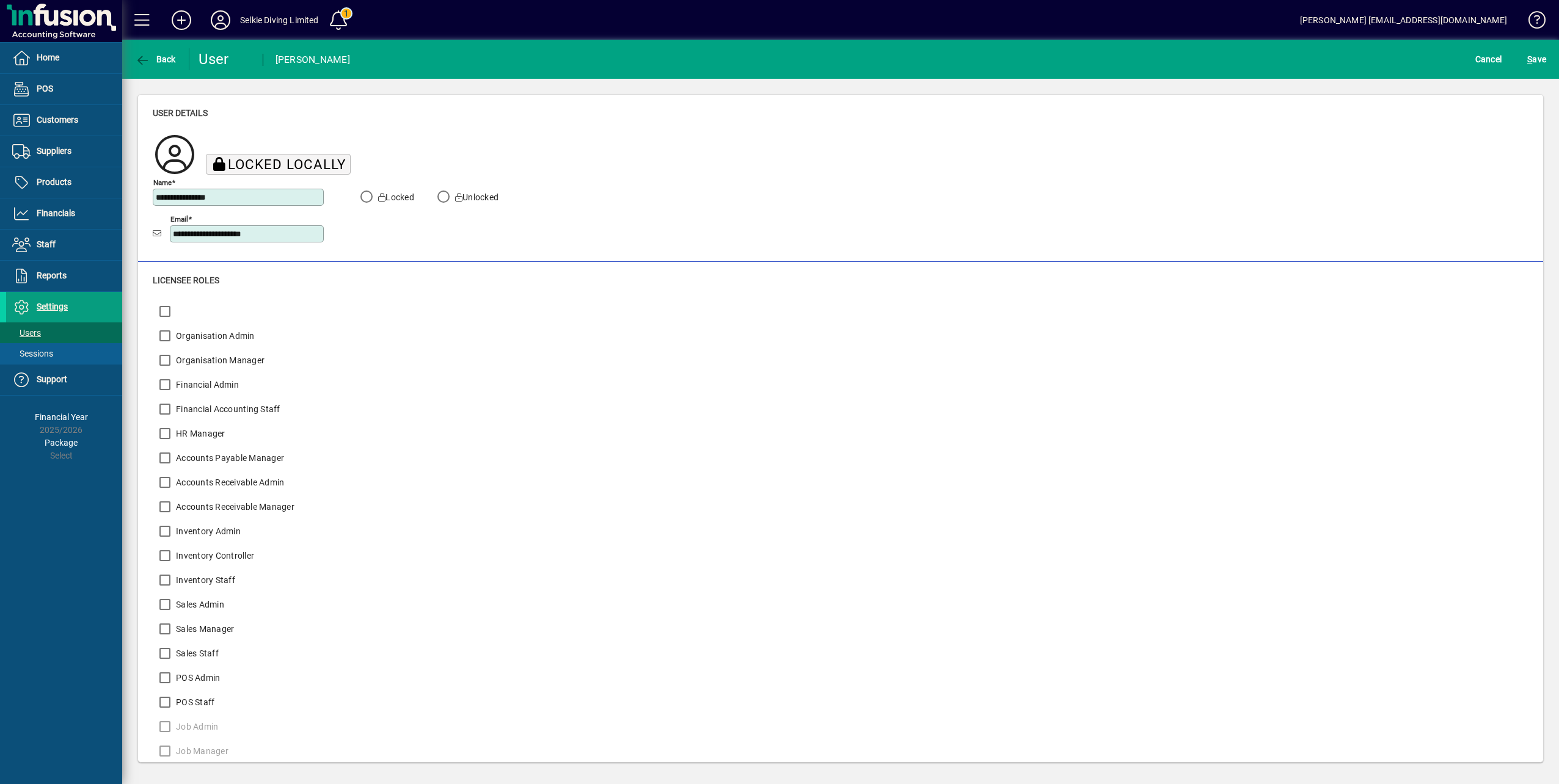
drag, startPoint x: 277, startPoint y: 230, endPoint x: 164, endPoint y: 238, distance: 113.3
click at [164, 238] on div "**********" at bounding box center [239, 234] width 171 height 23
click at [1537, 60] on span "S ave" at bounding box center [1536, 59] width 19 height 19
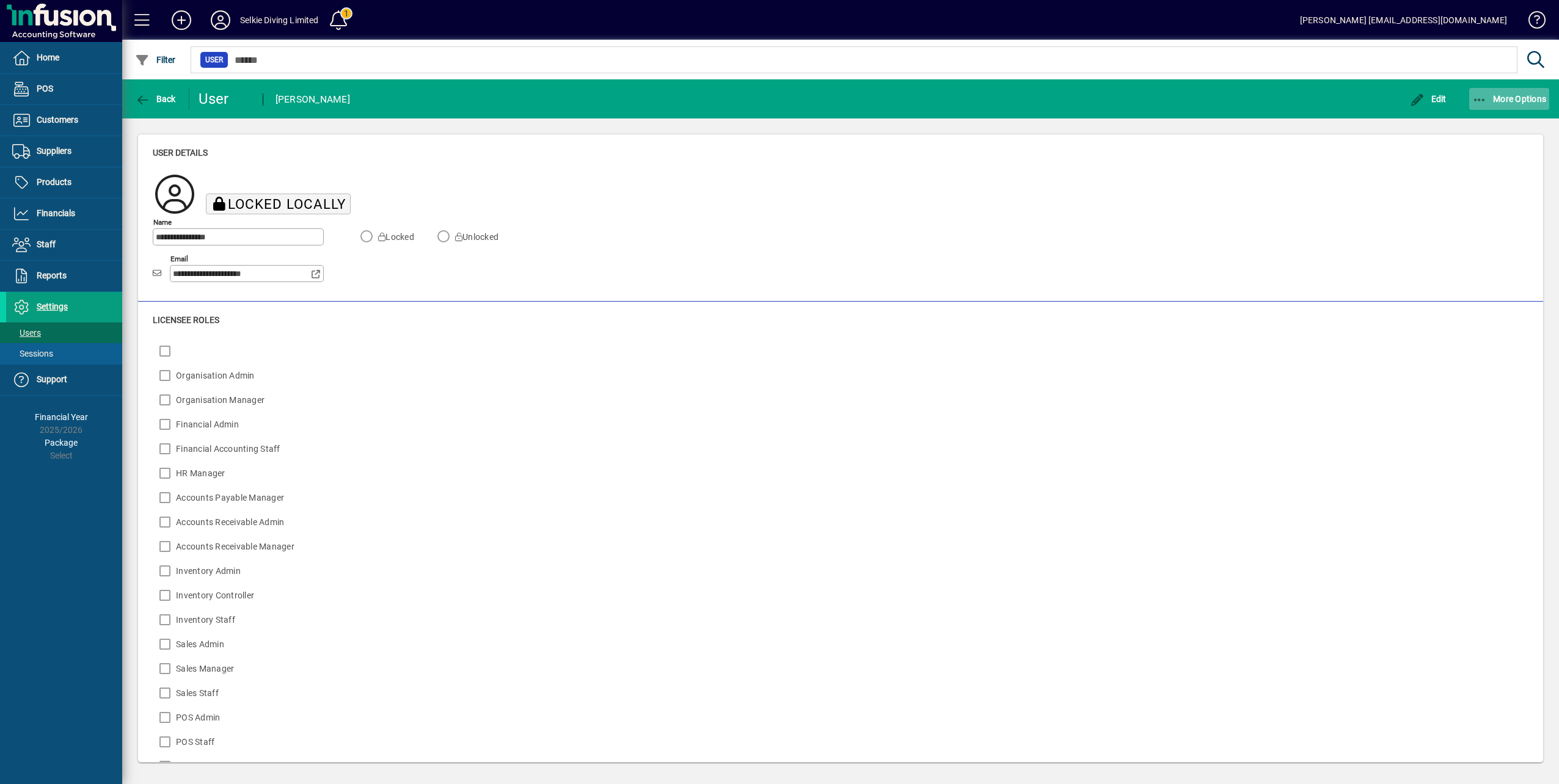
click at [1479, 94] on icon "button" at bounding box center [1480, 99] width 15 height 12
click at [1474, 129] on span "Delete" at bounding box center [1498, 126] width 103 height 15
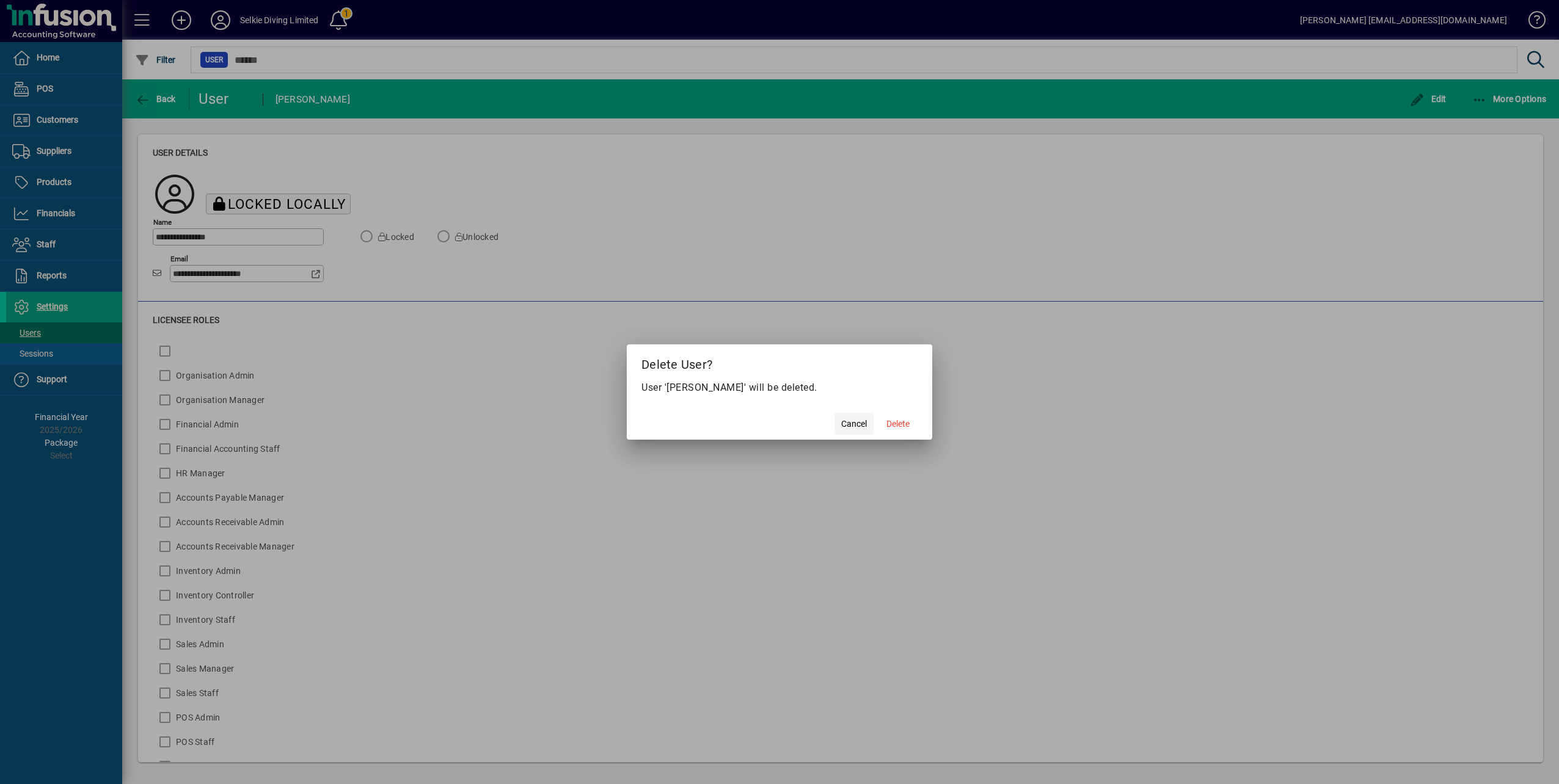
click at [853, 426] on span "Cancel" at bounding box center [854, 424] width 26 height 13
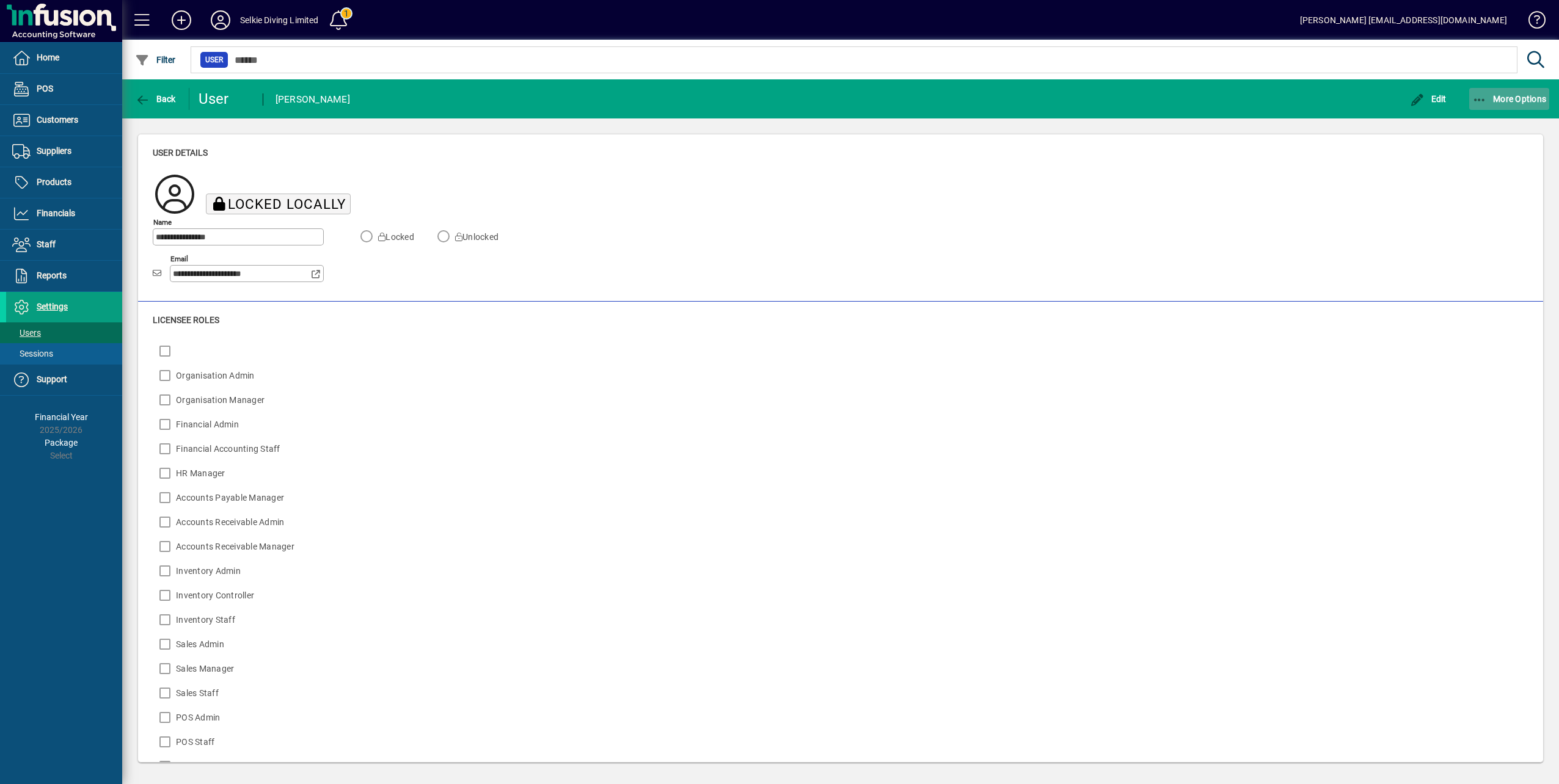
click at [1482, 103] on icon "button" at bounding box center [1480, 99] width 15 height 12
click at [1473, 127] on span "Delete" at bounding box center [1498, 126] width 103 height 15
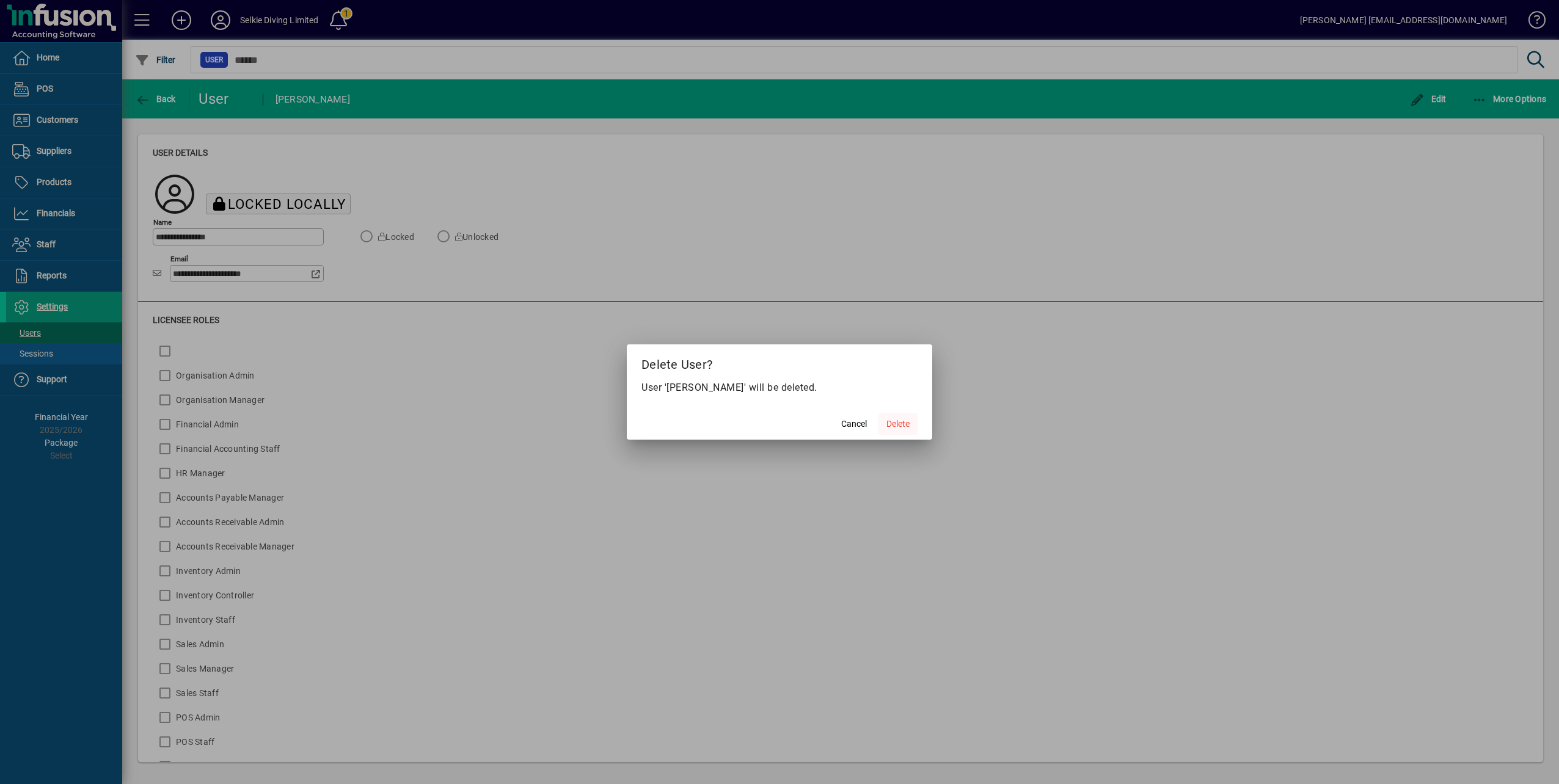
click at [897, 425] on span "Delete" at bounding box center [898, 424] width 23 height 13
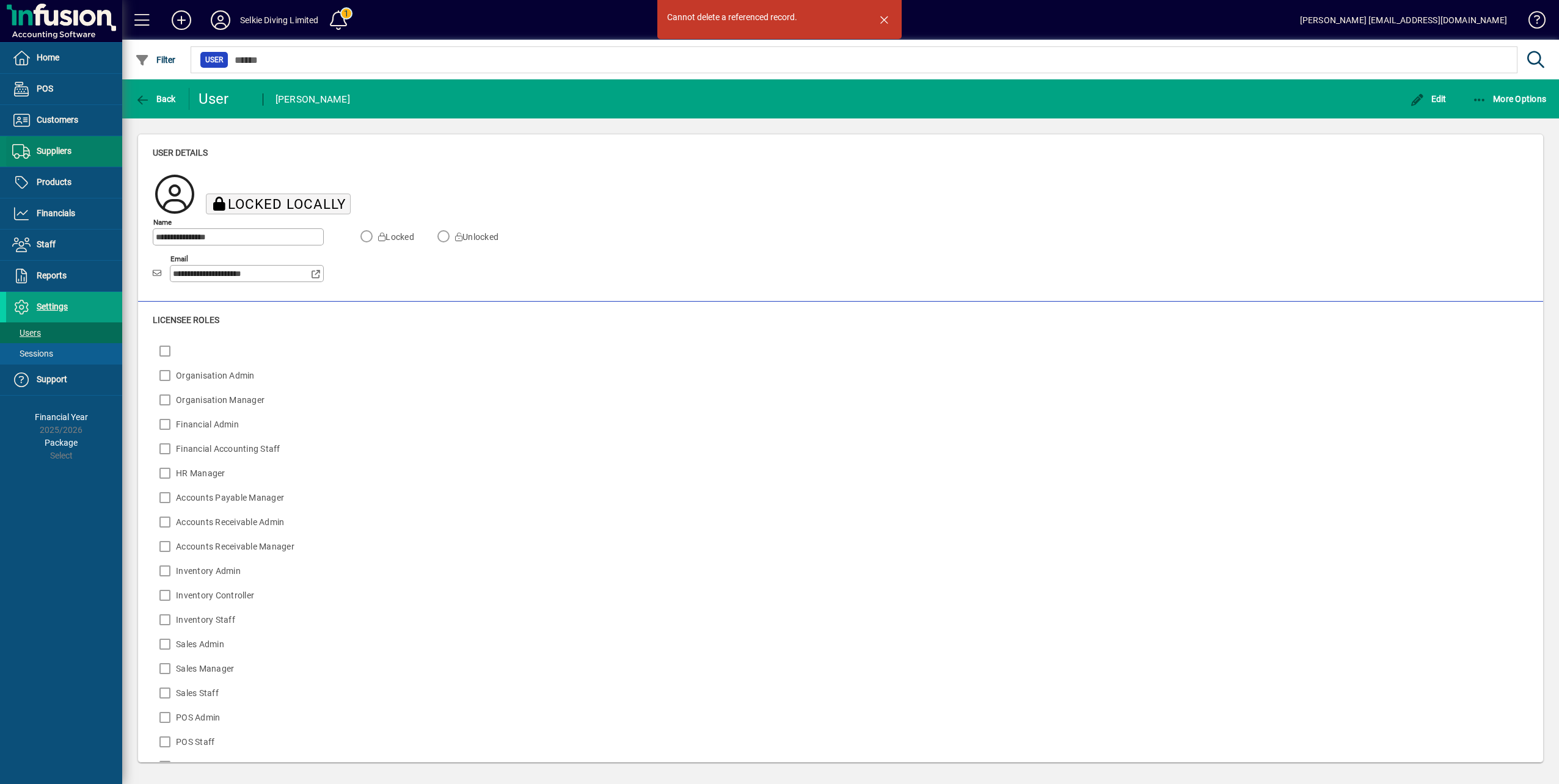
click at [50, 154] on span "Suppliers" at bounding box center [53, 151] width 35 height 10
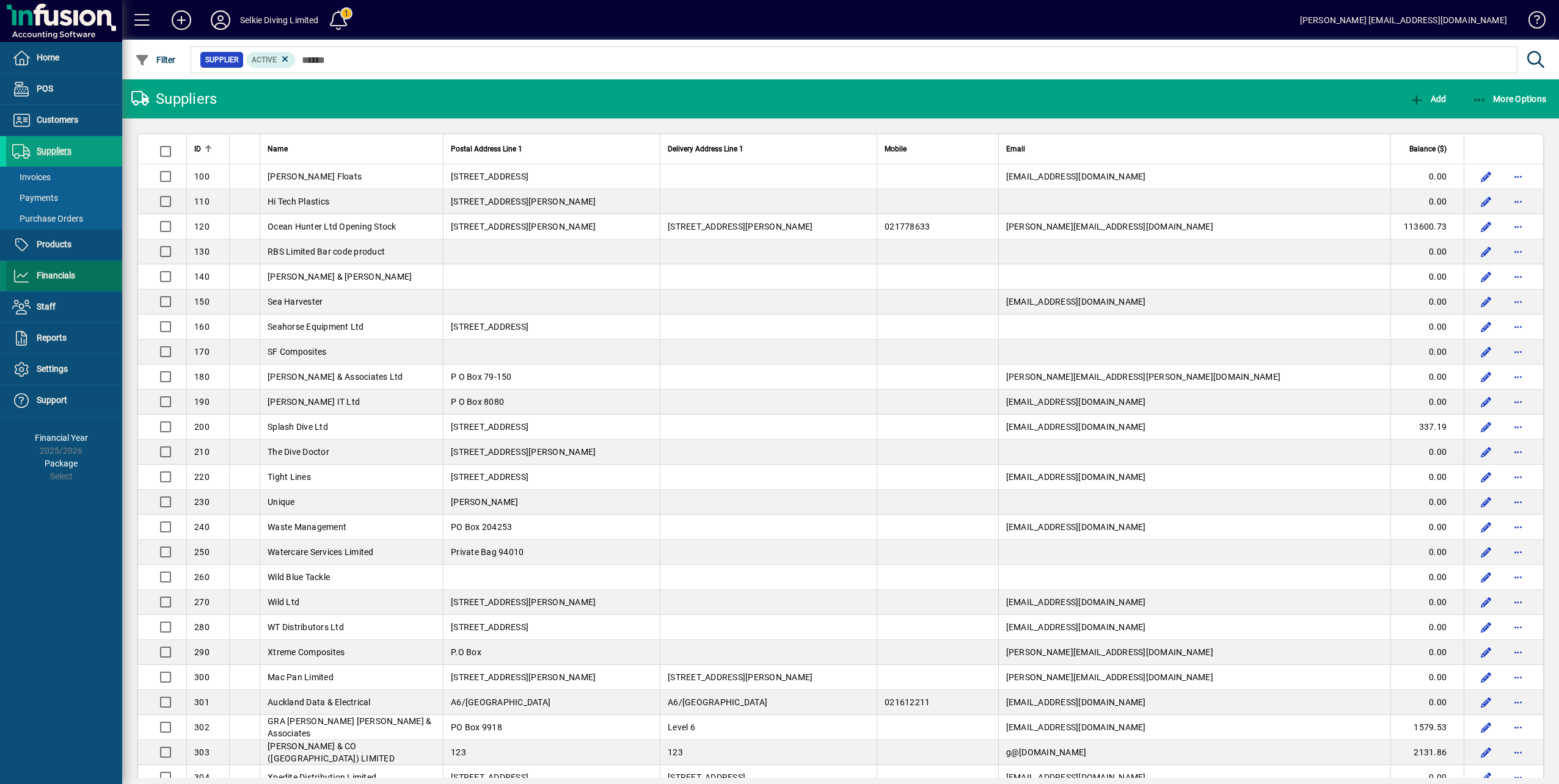
click at [49, 272] on span "Financials" at bounding box center [56, 276] width 39 height 10
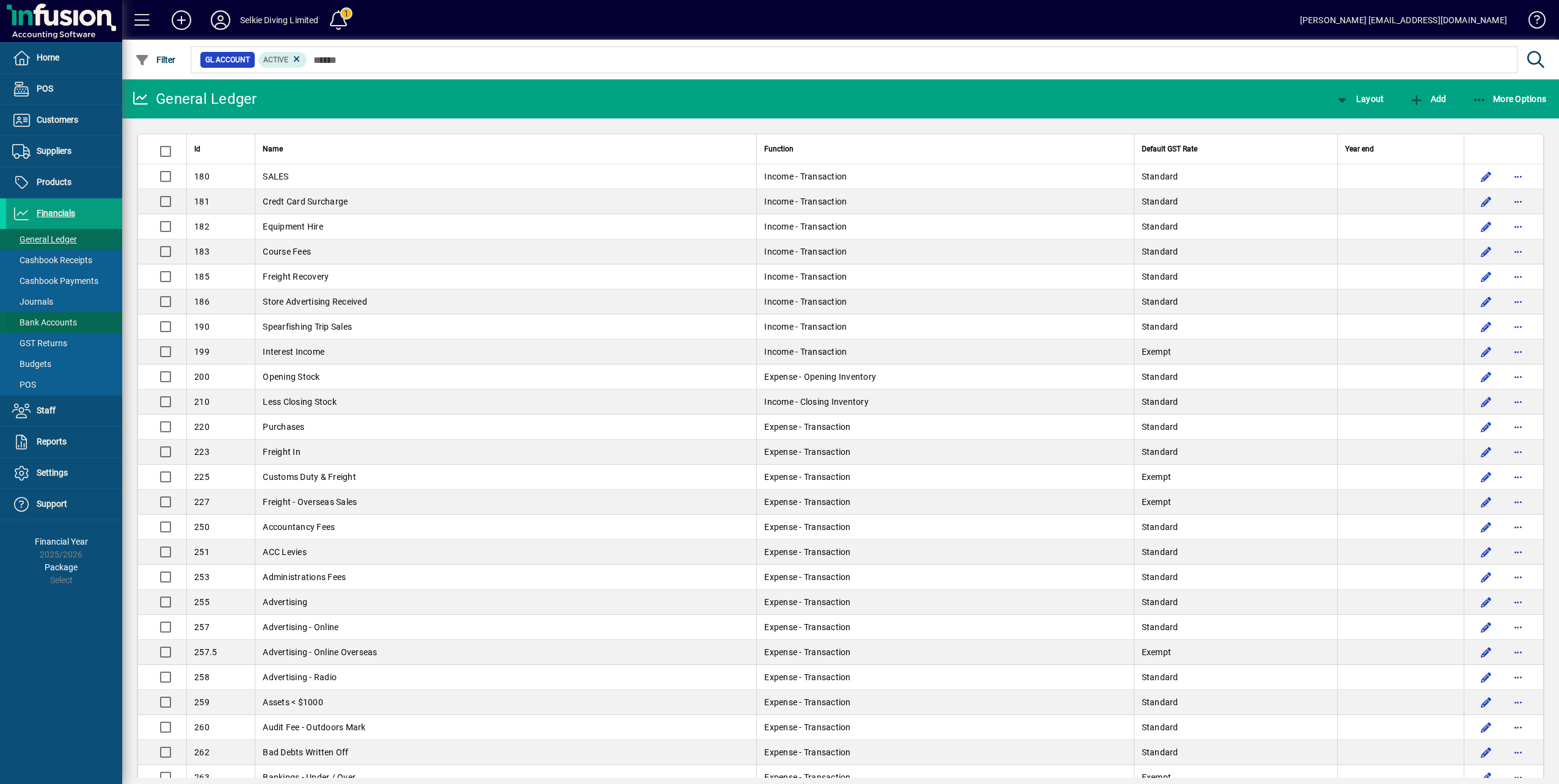
click at [58, 319] on span "Bank Accounts" at bounding box center [44, 322] width 65 height 10
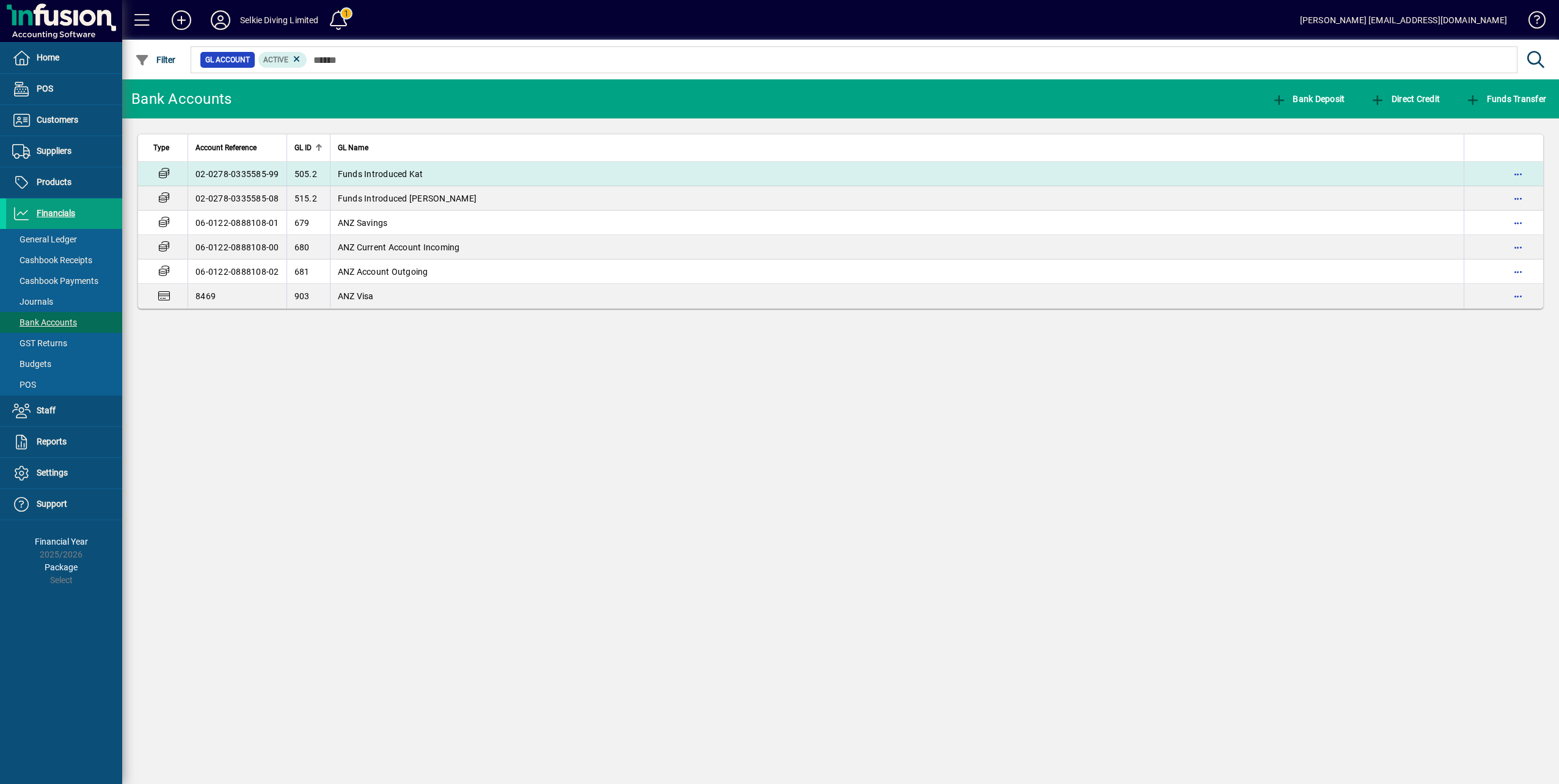
click at [396, 172] on span "Funds Introduced Kat" at bounding box center [381, 174] width 86 height 10
